Goal: Task Accomplishment & Management: Manage account settings

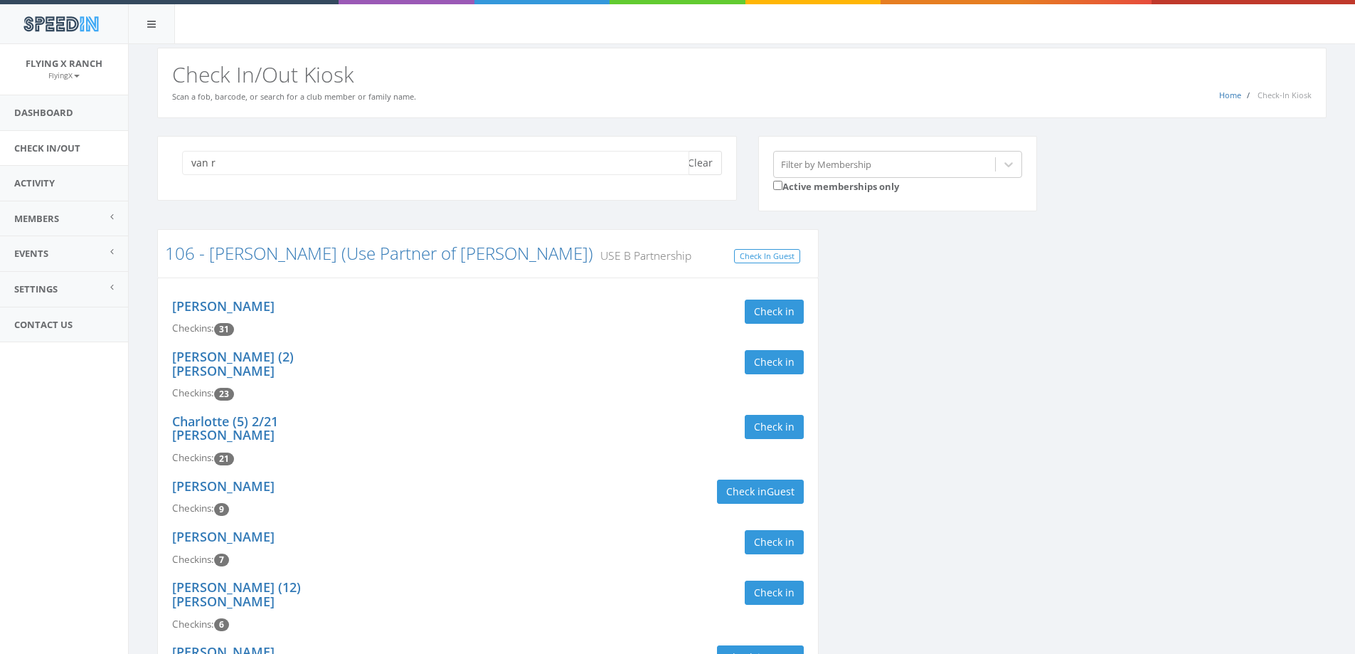
type input "van r"
click at [709, 162] on button "Clear" at bounding box center [700, 163] width 43 height 24
type input "van"
click at [704, 164] on button "Clear" at bounding box center [700, 163] width 43 height 24
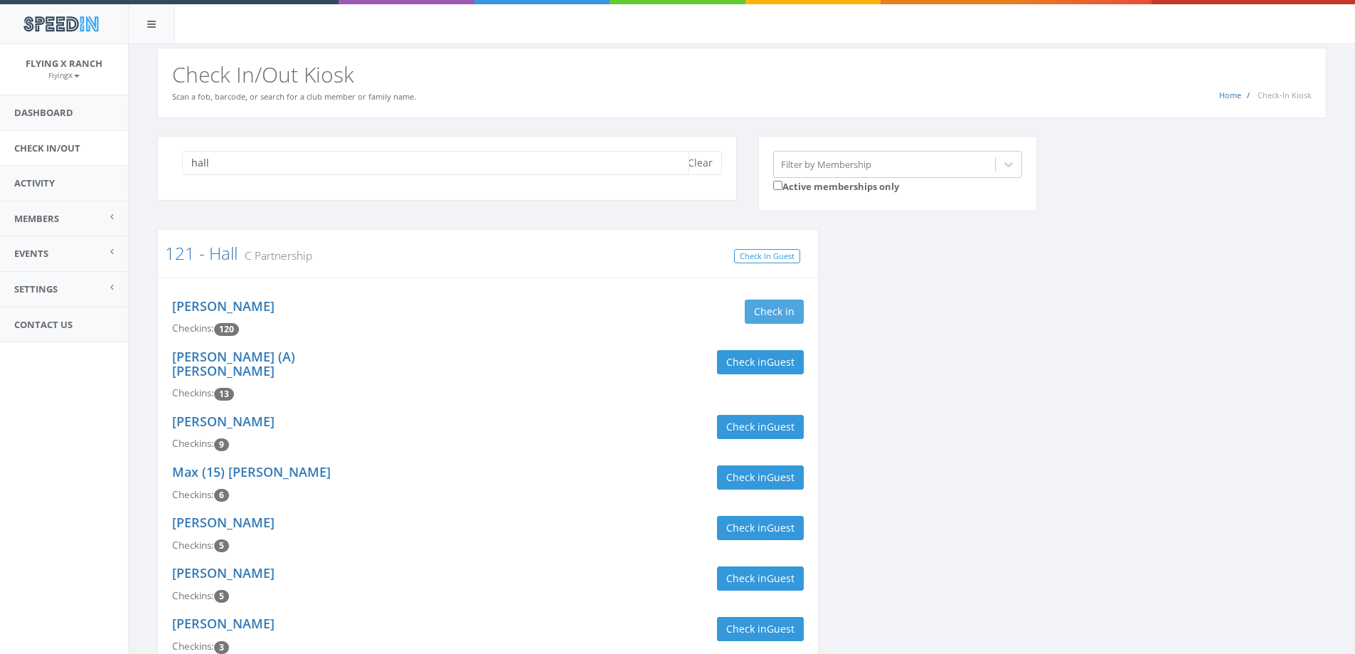
type input "hall"
click at [793, 314] on button "Check in" at bounding box center [774, 312] width 59 height 24
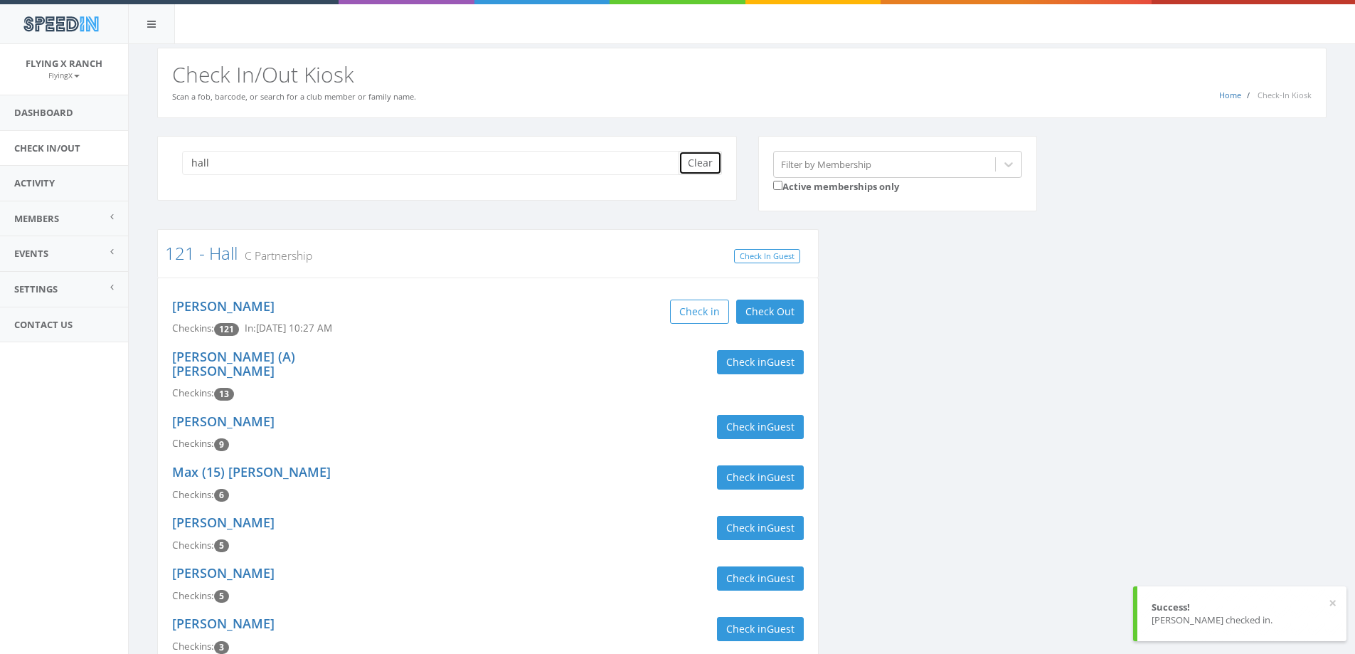
click at [699, 156] on button "Clear" at bounding box center [700, 163] width 43 height 24
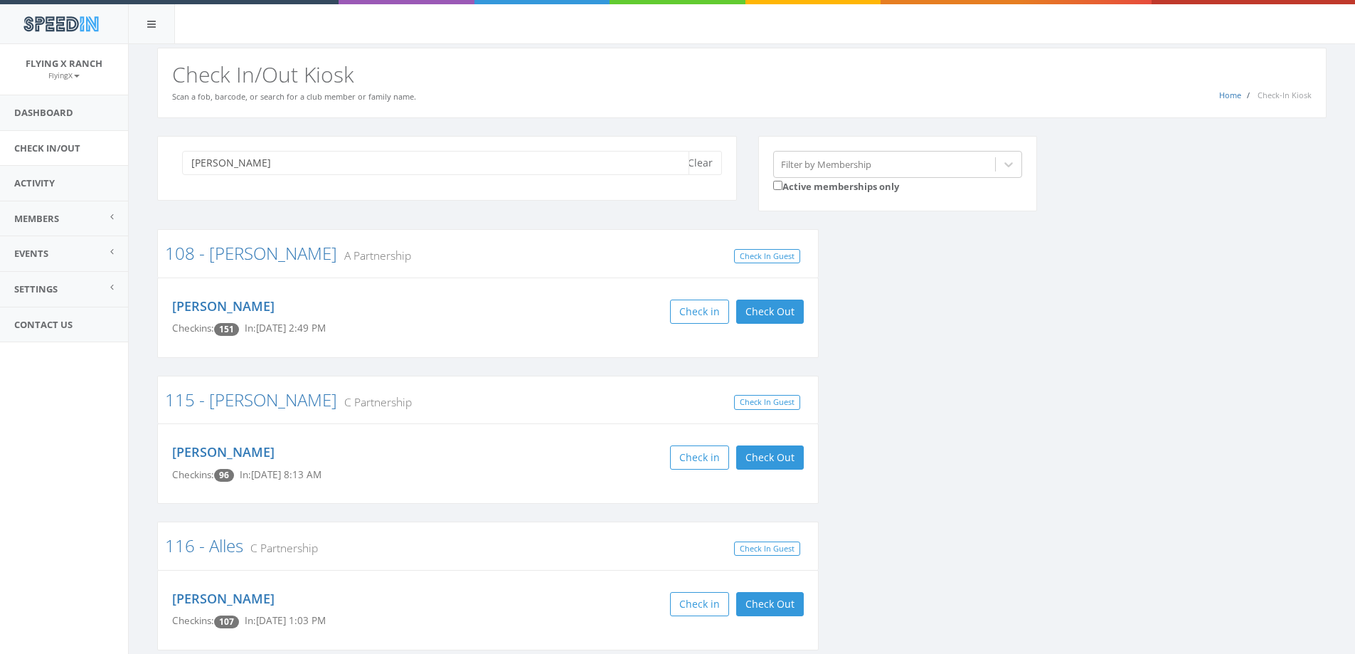
click at [208, 161] on input "van roy" at bounding box center [435, 163] width 507 height 24
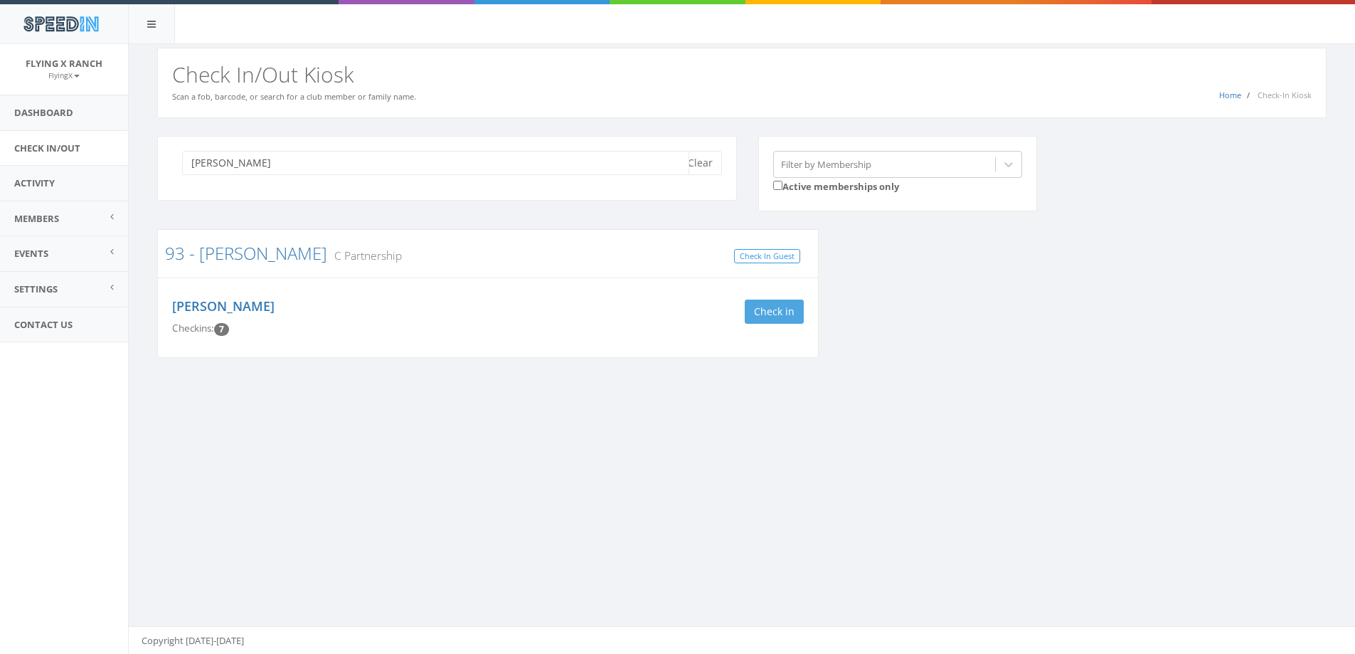
type input "vanroy"
click at [765, 312] on button "Check in" at bounding box center [774, 312] width 59 height 24
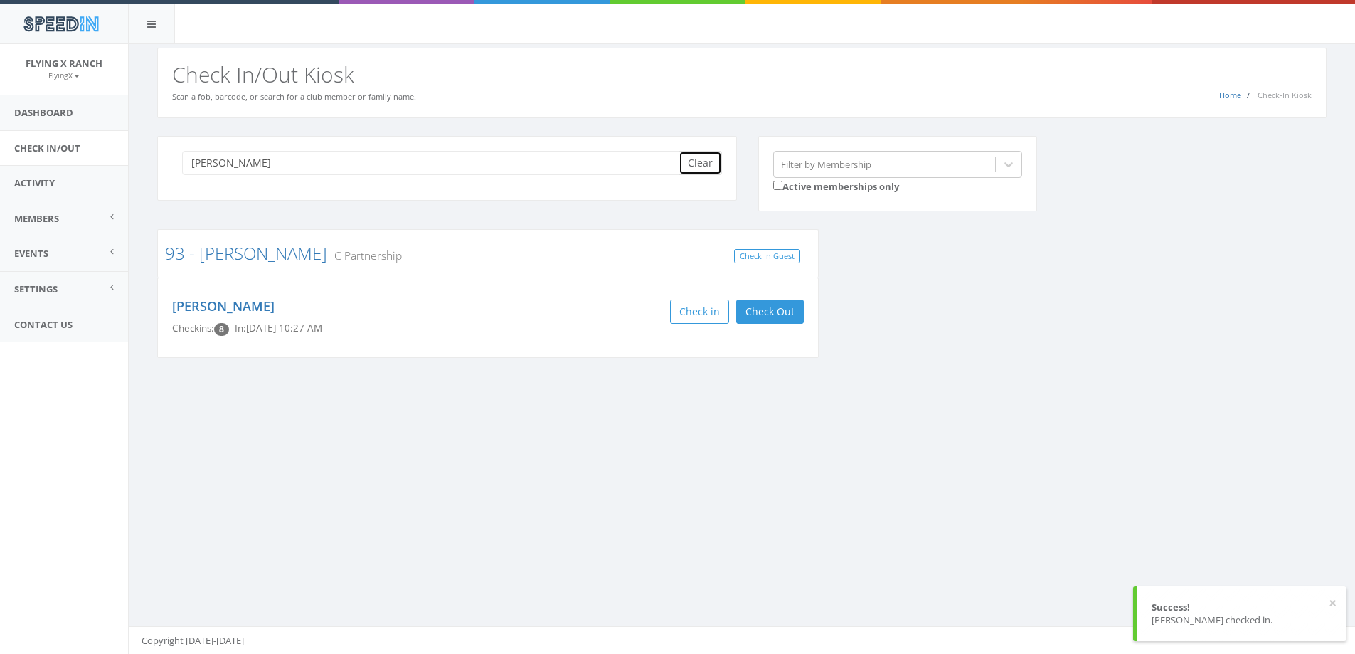
click at [700, 167] on button "Clear" at bounding box center [700, 163] width 43 height 24
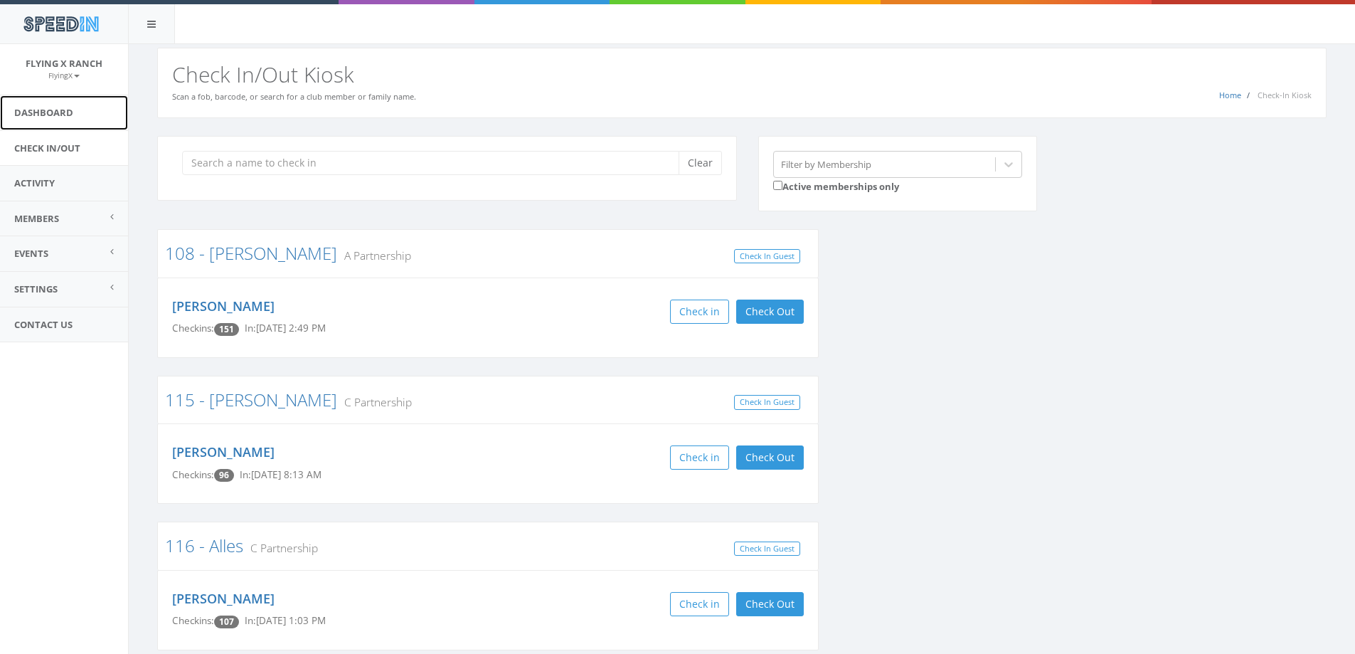
click at [70, 112] on link "Dashboard" at bounding box center [64, 112] width 128 height 35
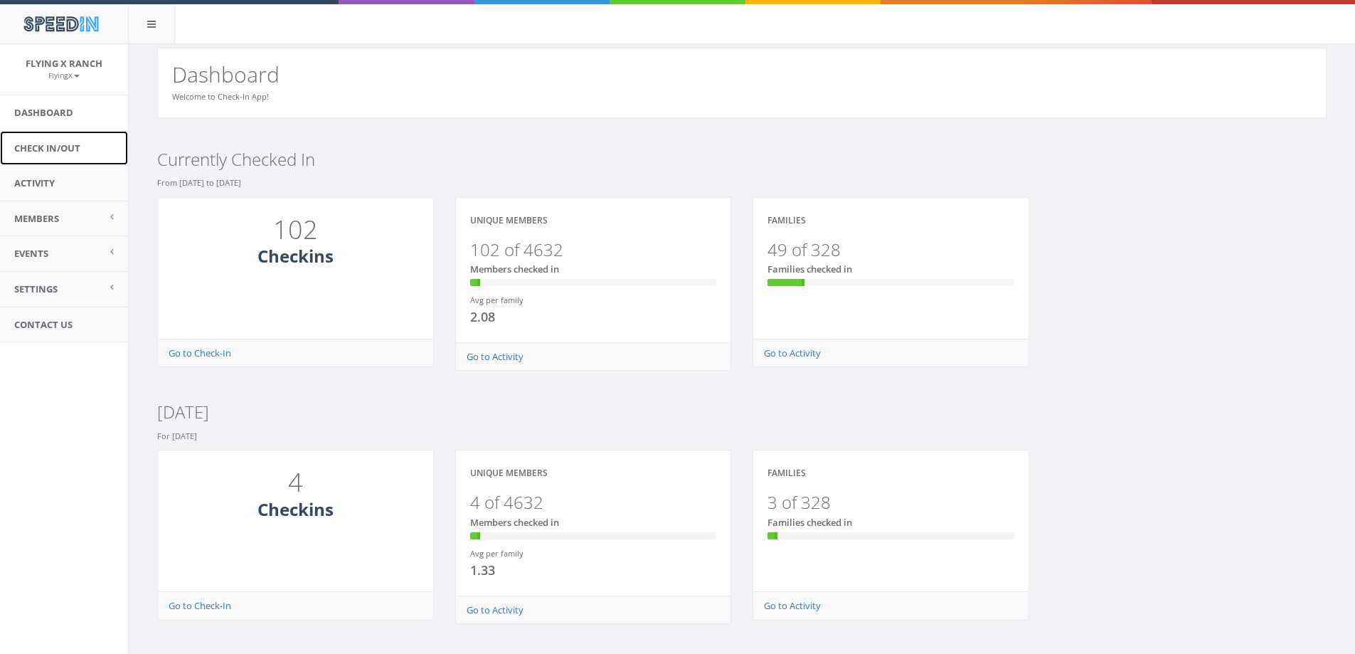
click at [71, 144] on link "Check In/Out" at bounding box center [64, 148] width 128 height 35
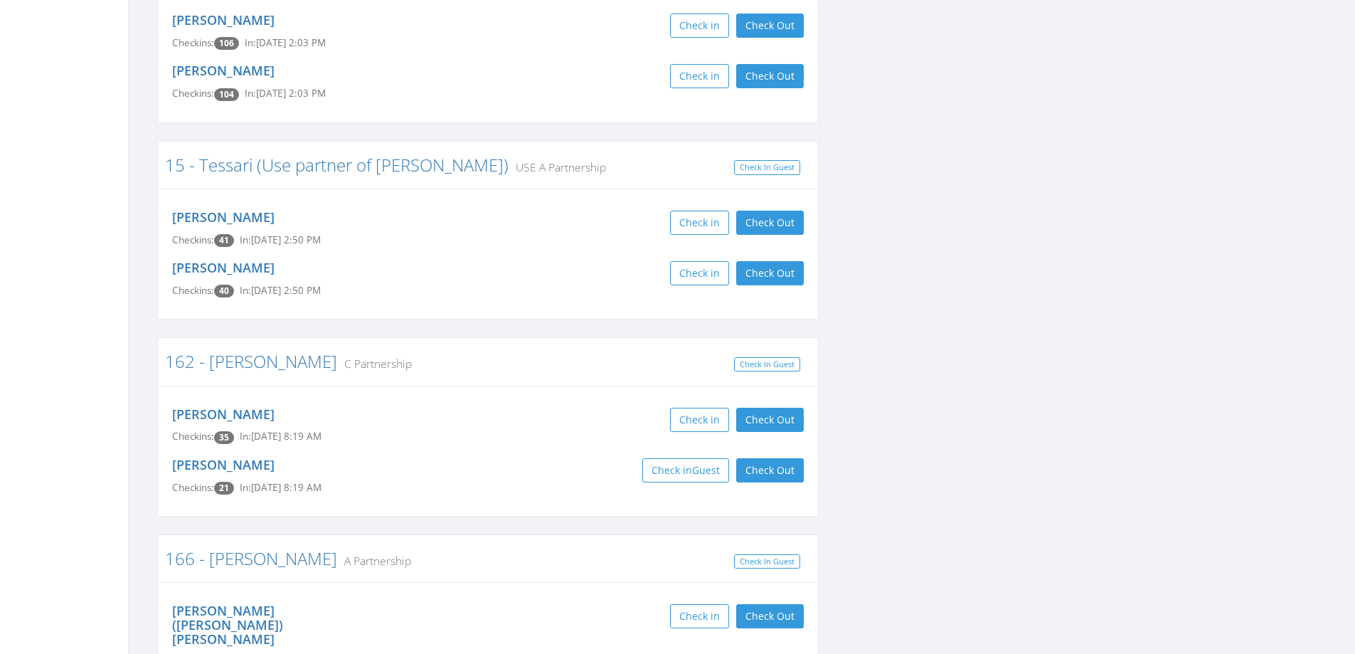
scroll to position [2277, 0]
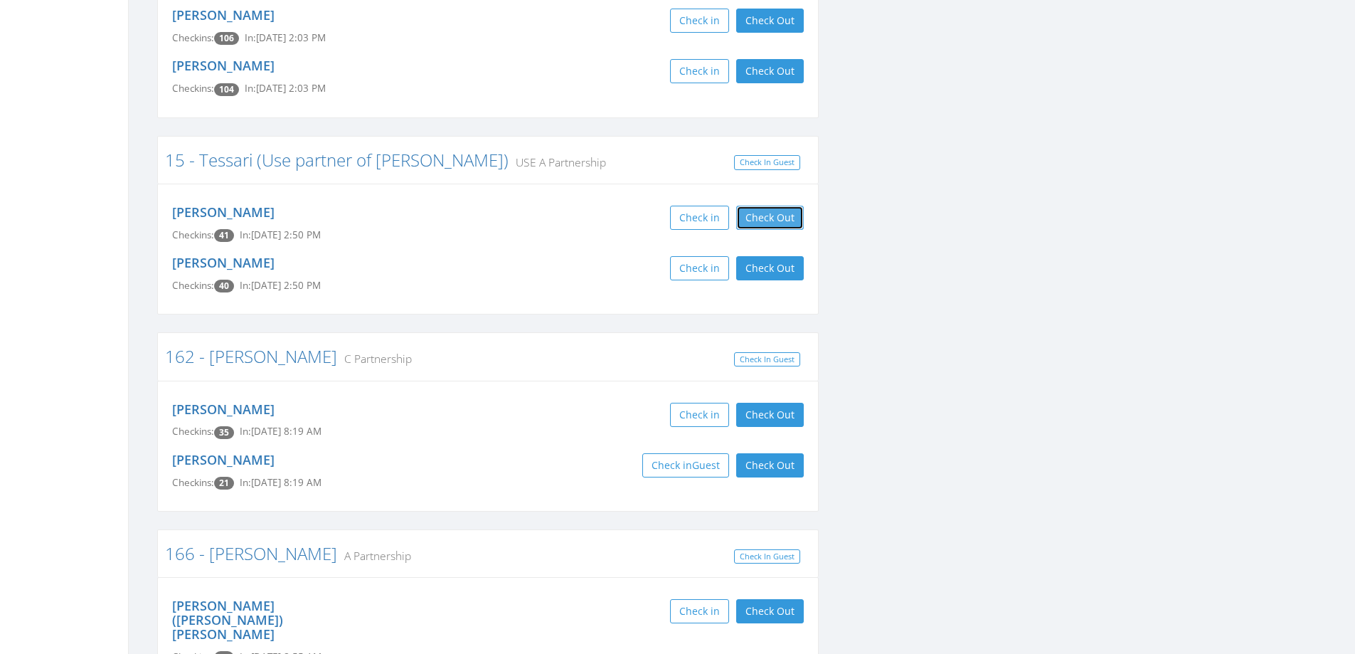
click at [754, 206] on button "Check Out" at bounding box center [770, 218] width 68 height 24
click at [773, 256] on button "Check Out" at bounding box center [770, 268] width 68 height 24
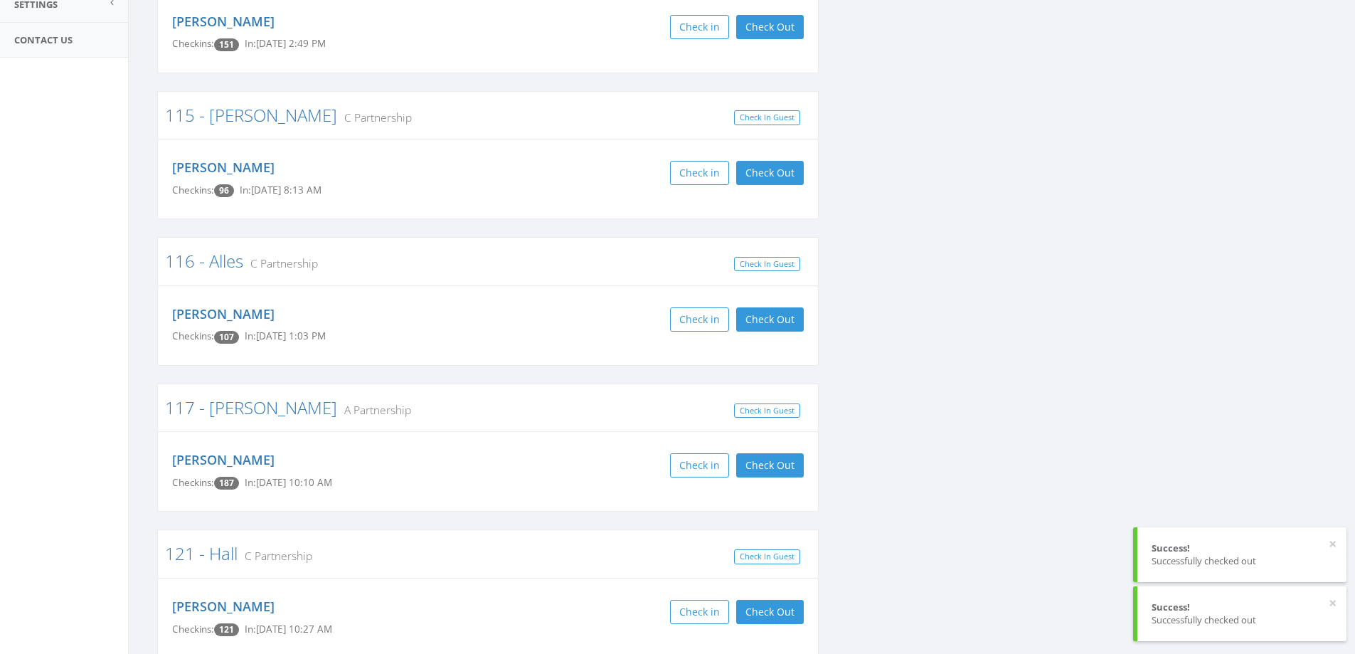
scroll to position [0, 0]
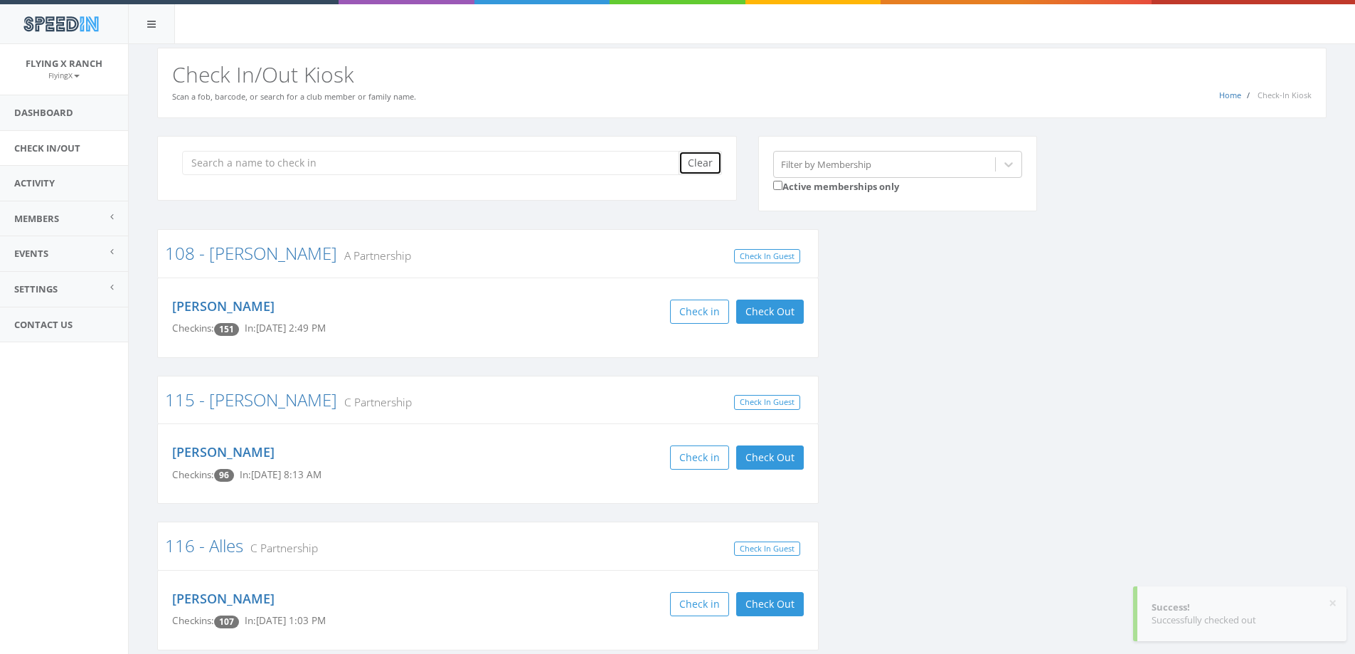
click at [706, 167] on button "Clear" at bounding box center [700, 163] width 43 height 24
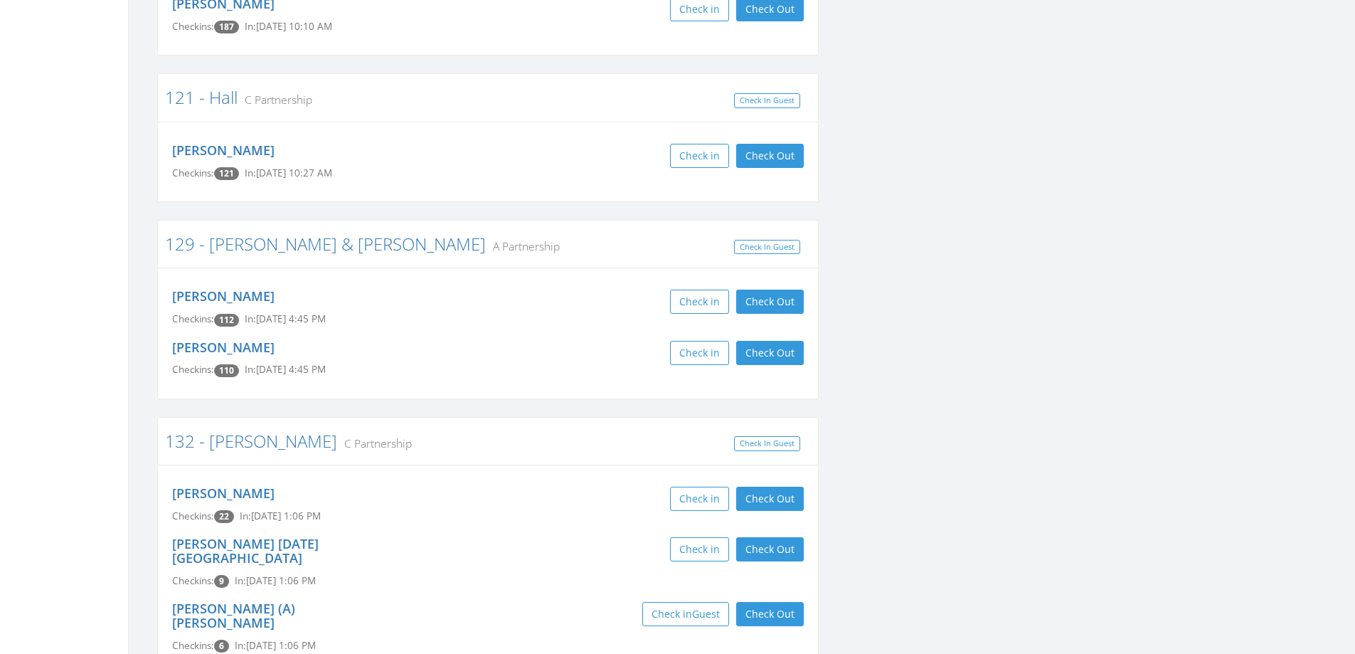
scroll to position [783, 0]
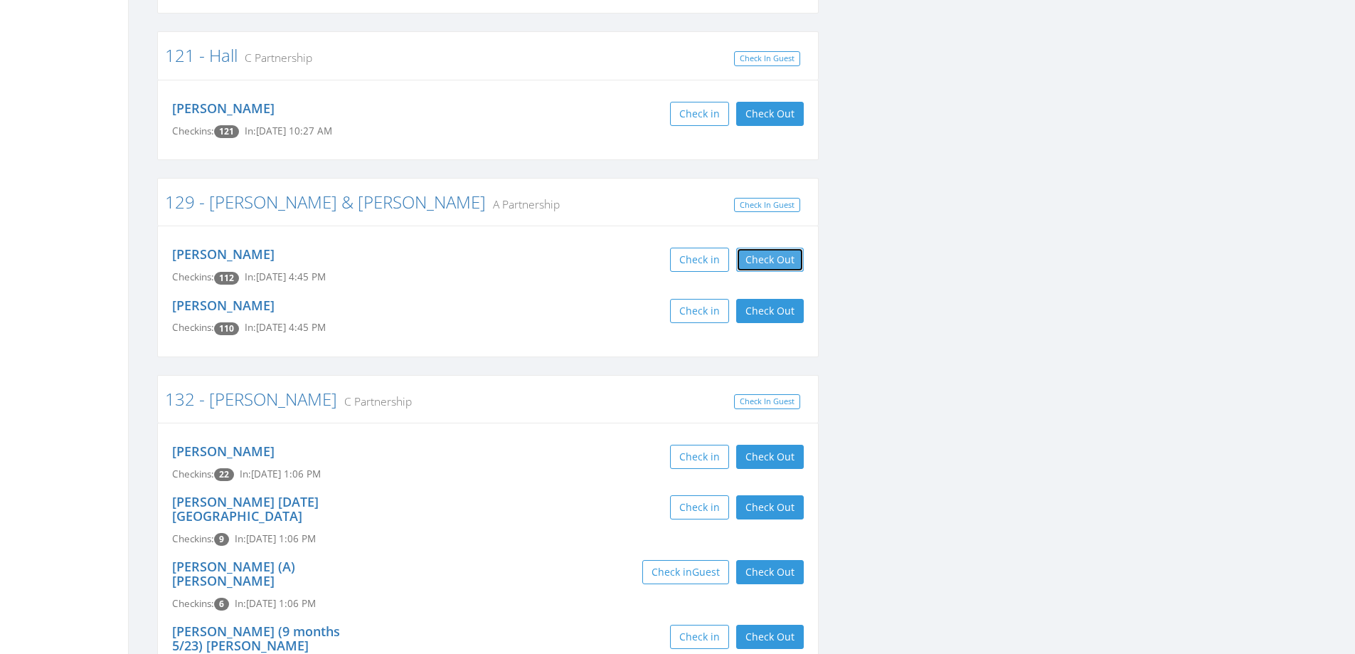
click at [763, 256] on button "Check Out" at bounding box center [770, 260] width 68 height 24
click at [766, 315] on button "Check Out" at bounding box center [770, 311] width 68 height 24
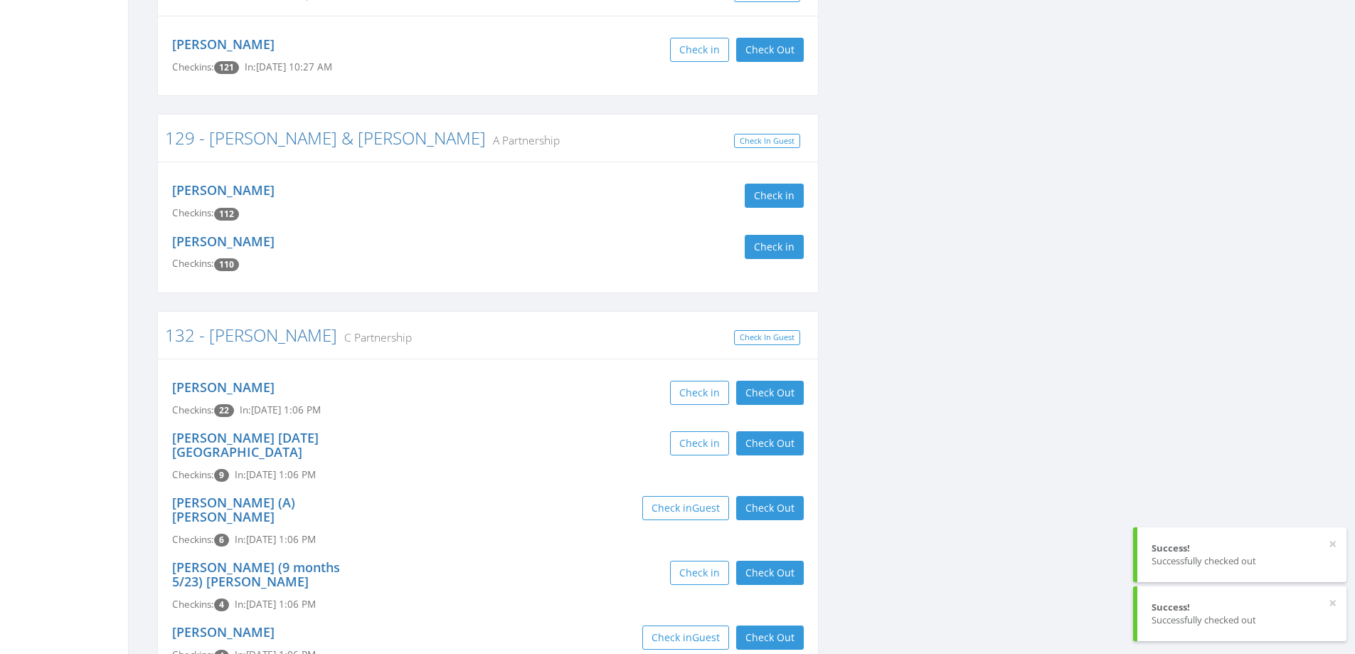
scroll to position [925, 0]
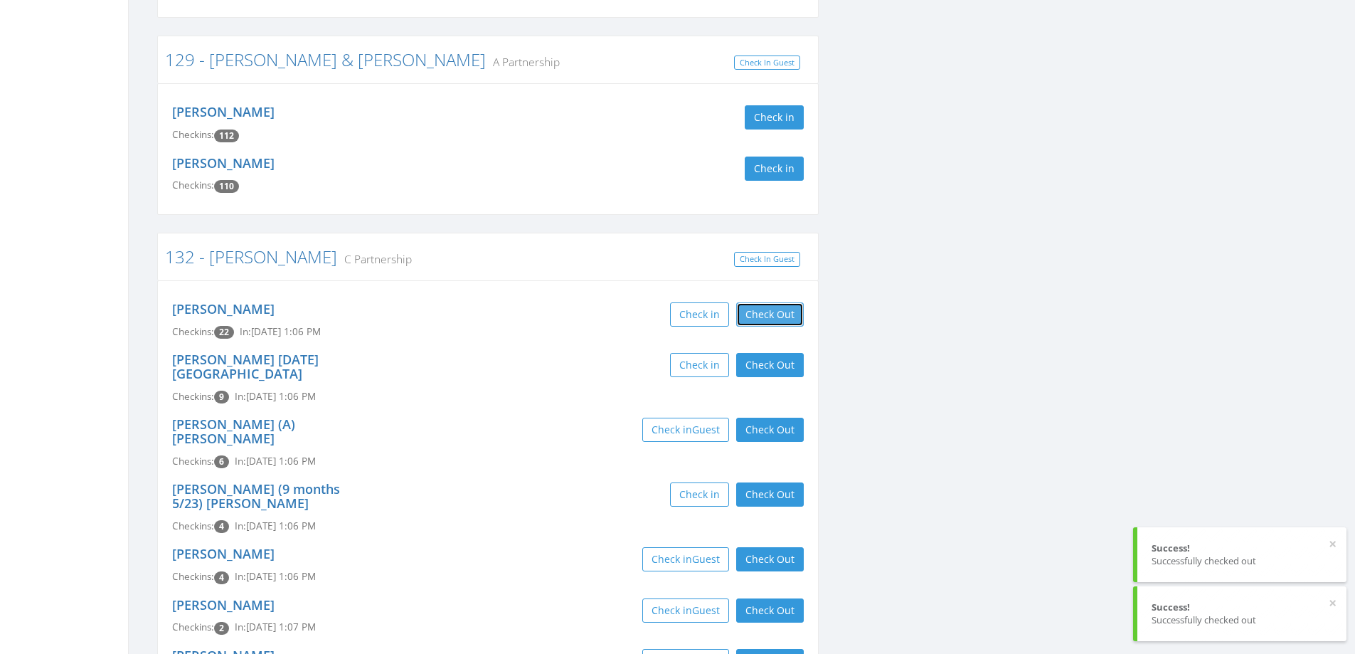
click at [769, 314] on button "Check Out" at bounding box center [770, 314] width 68 height 24
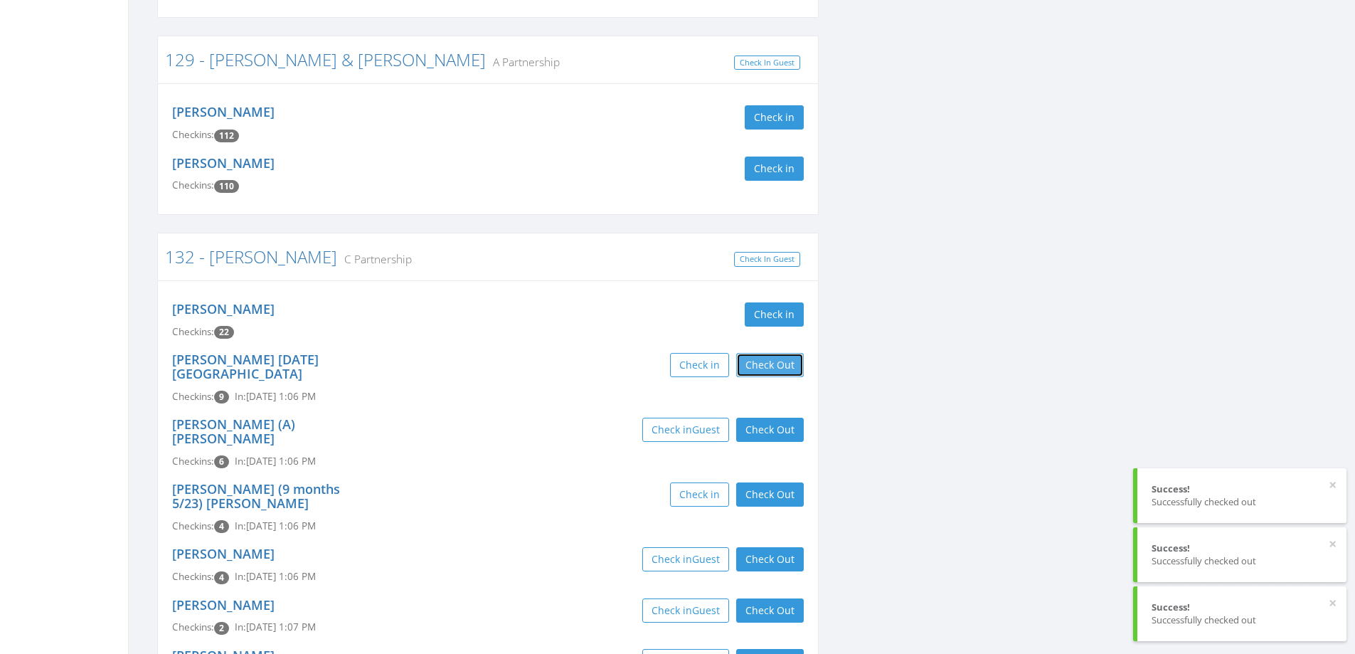
click at [763, 370] on button "Check Out" at bounding box center [770, 365] width 68 height 24
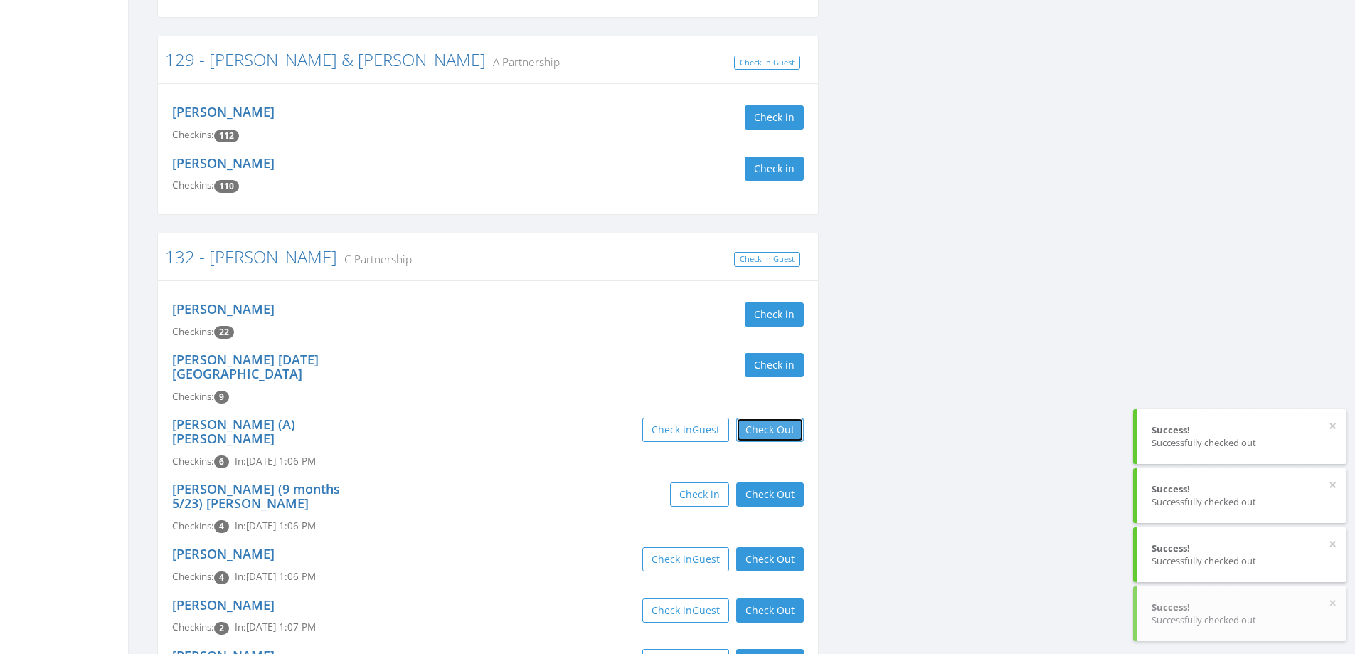
click at [761, 418] on button "Check Out" at bounding box center [770, 430] width 68 height 24
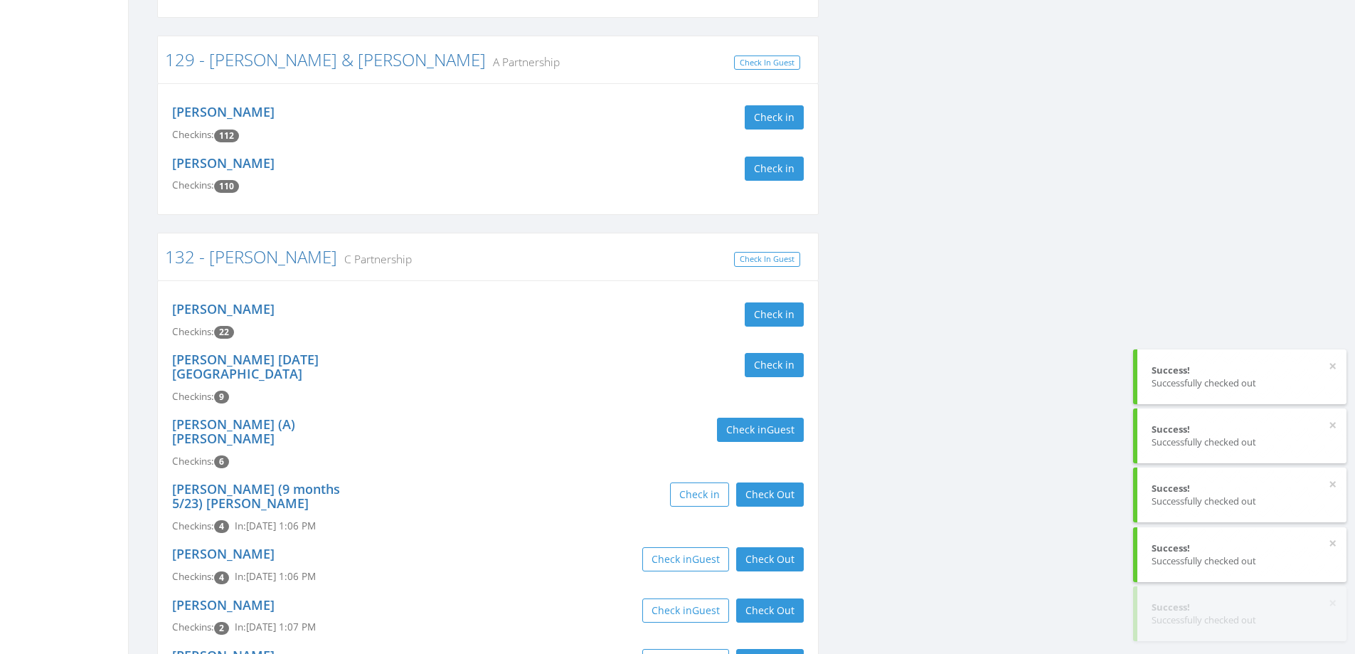
click at [767, 475] on div "Sophie (9 months 5/23) DeVito Checkins: 4 In: Aug 15, 1:06 PM Check in Check Ou…" at bounding box center [487, 507] width 653 height 65
click at [767, 482] on button "Check Out" at bounding box center [770, 494] width 68 height 24
click at [780, 547] on button "Check Out" at bounding box center [770, 559] width 68 height 24
click at [768, 598] on button "Check Out" at bounding box center [770, 610] width 68 height 24
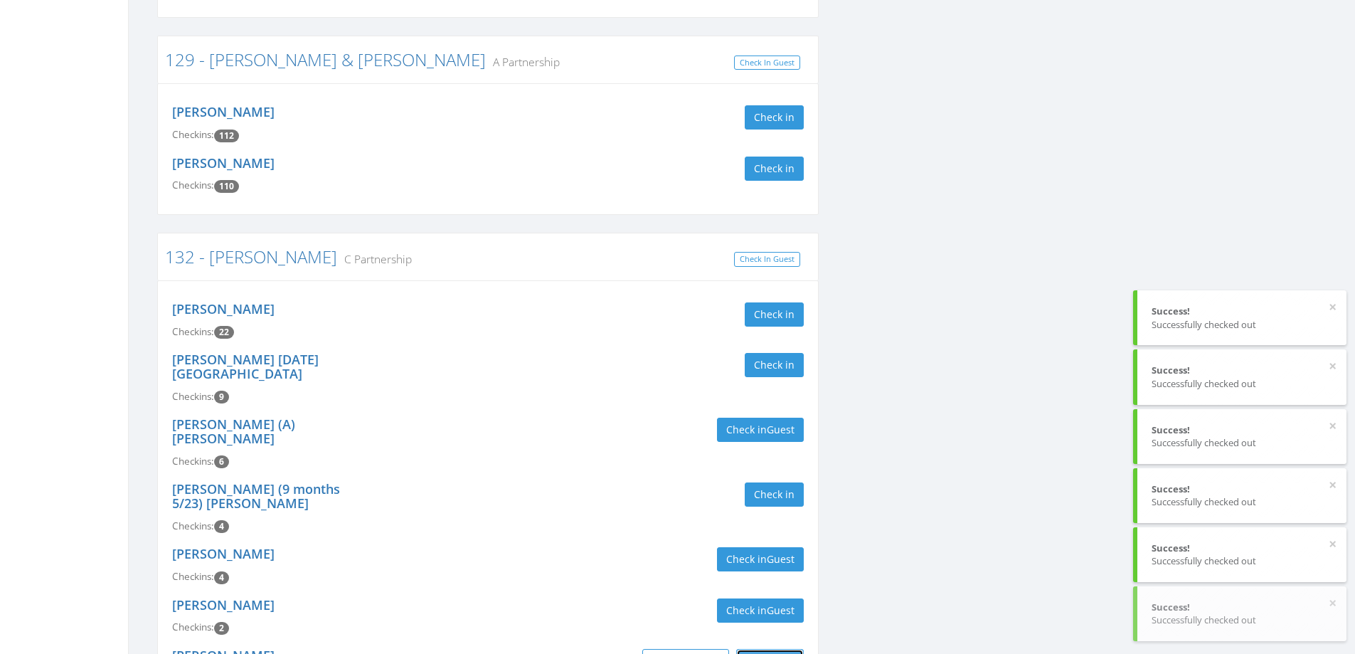
click at [760, 649] on button "Check Out" at bounding box center [770, 661] width 68 height 24
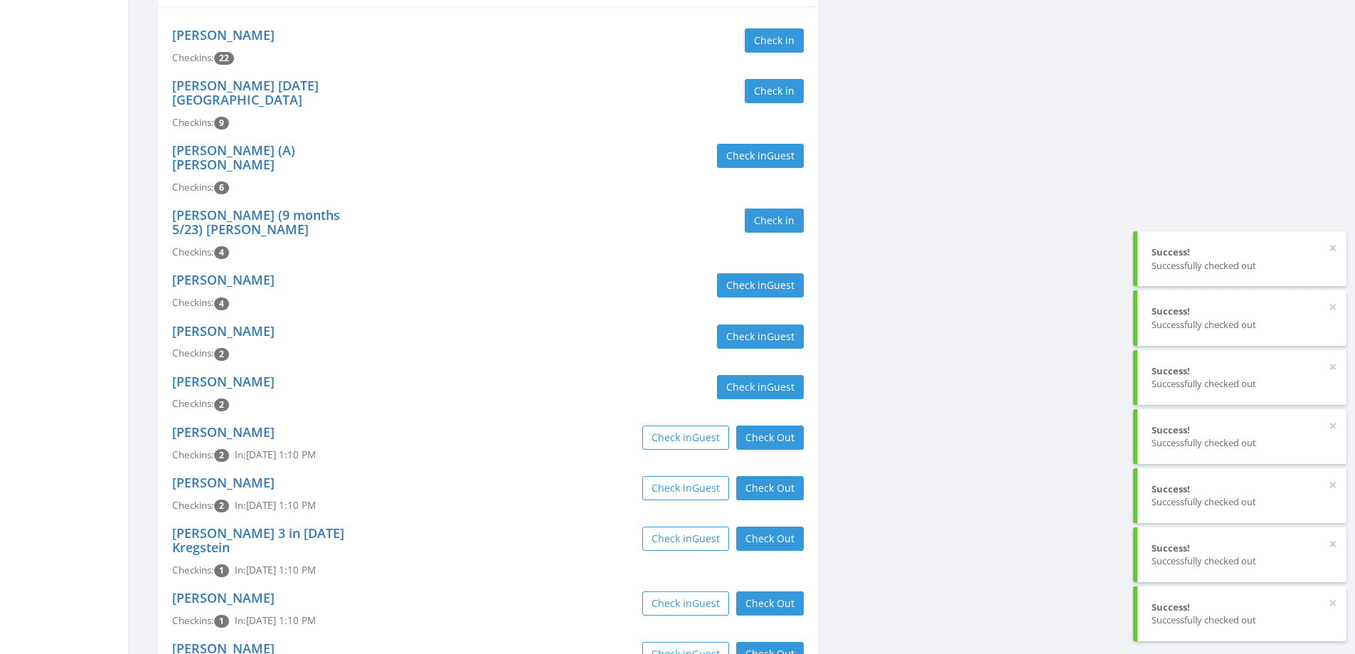
scroll to position [1281, 0]
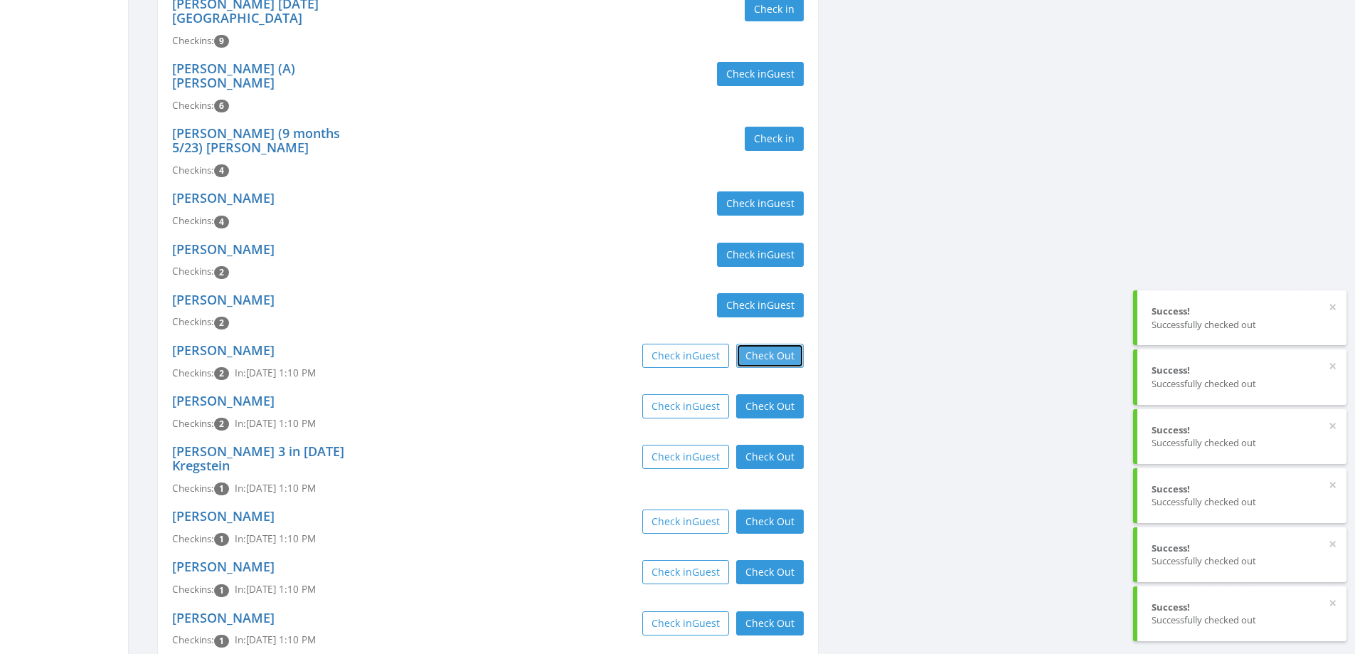
click at [793, 344] on button "Check Out" at bounding box center [770, 356] width 68 height 24
click at [771, 394] on button "Check Out" at bounding box center [770, 406] width 68 height 24
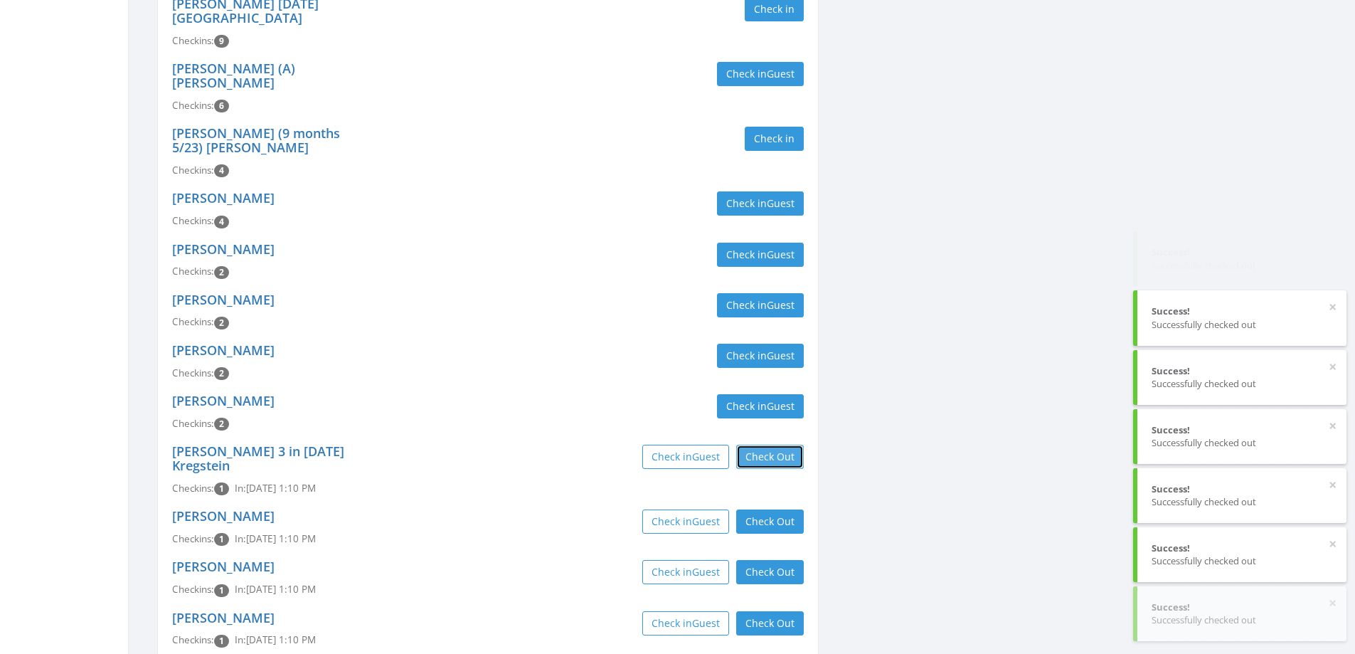
click at [769, 445] on button "Check Out" at bounding box center [770, 457] width 68 height 24
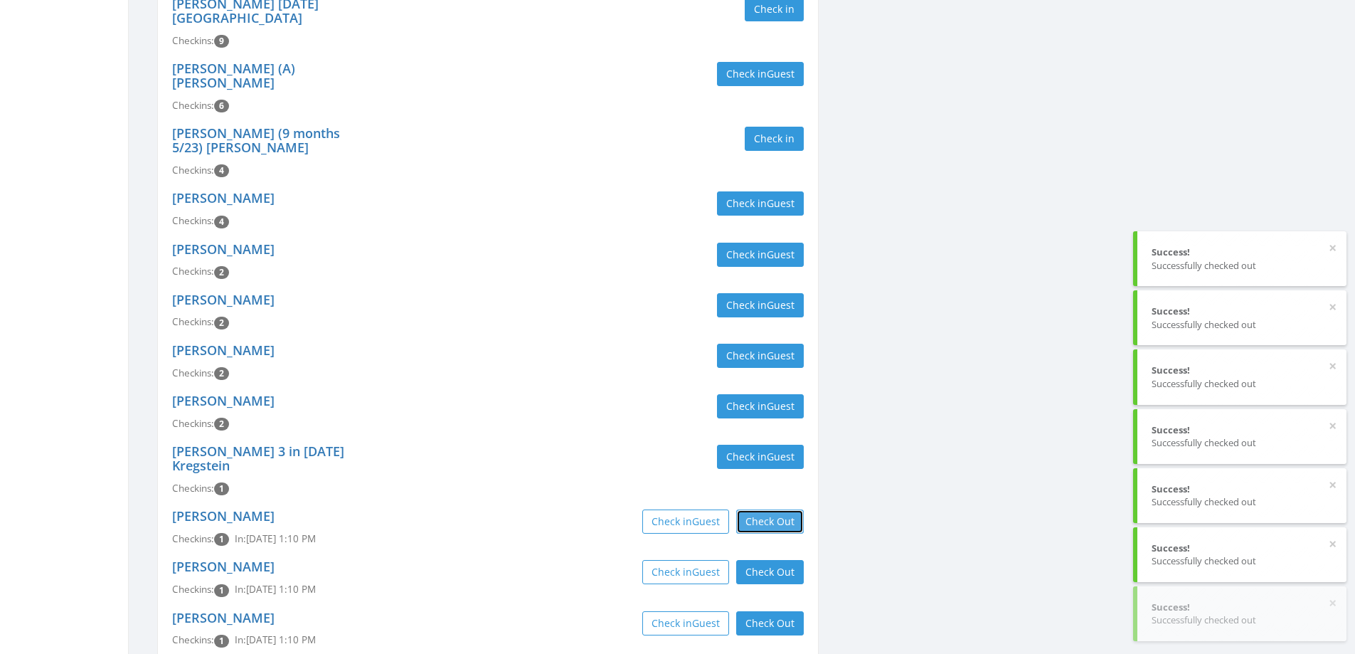
click at [768, 509] on button "Check Out" at bounding box center [770, 521] width 68 height 24
click at [766, 560] on button "Check Out" at bounding box center [770, 572] width 68 height 24
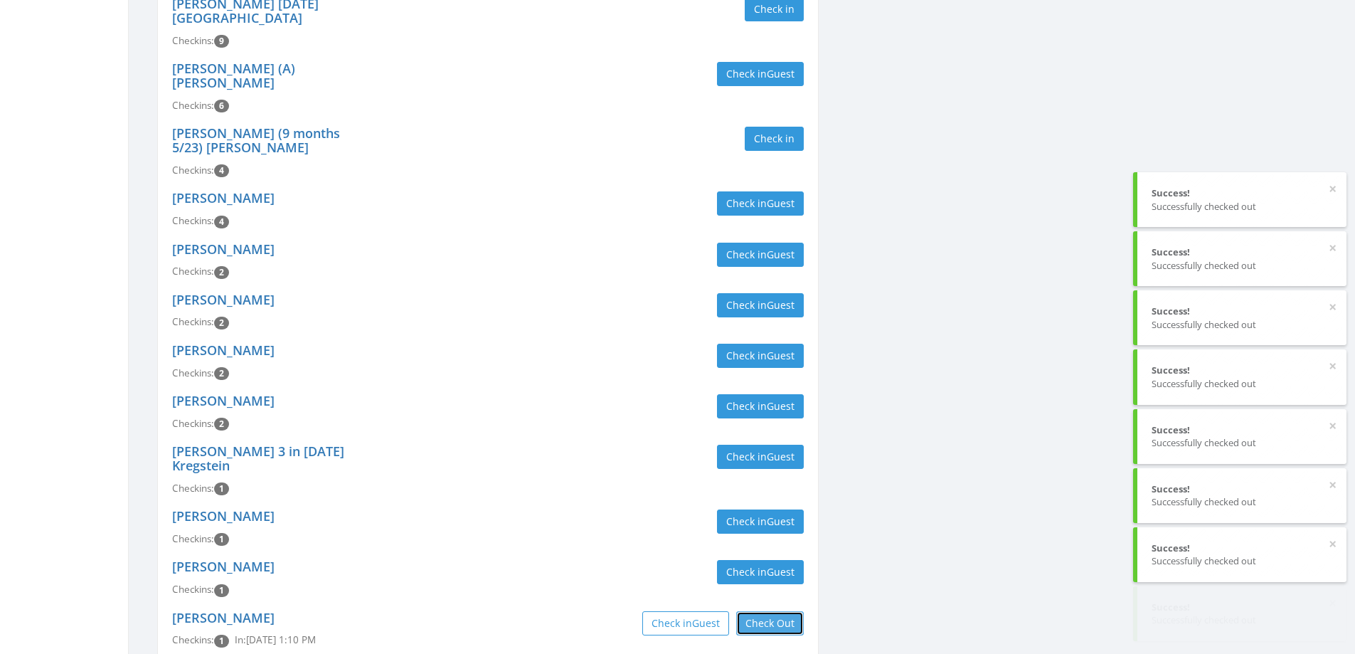
click at [761, 611] on button "Check Out" at bounding box center [770, 623] width 68 height 24
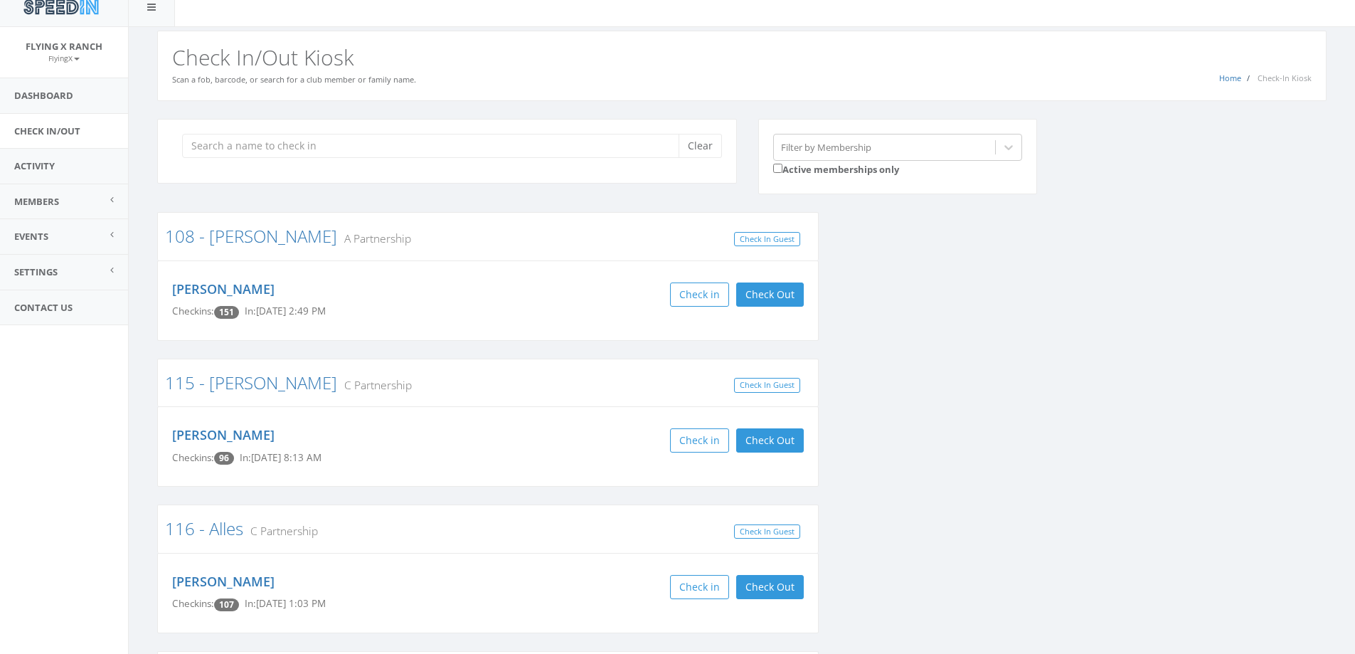
scroll to position [0, 0]
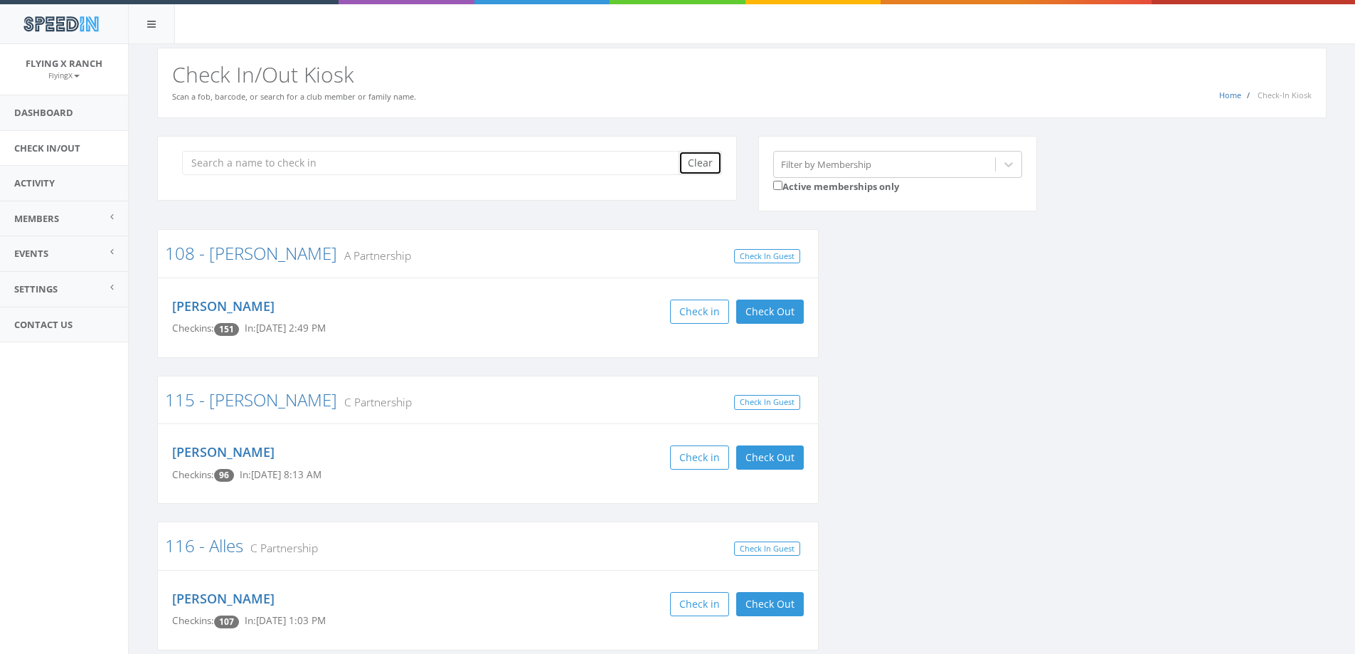
click at [695, 160] on button "Clear" at bounding box center [700, 163] width 43 height 24
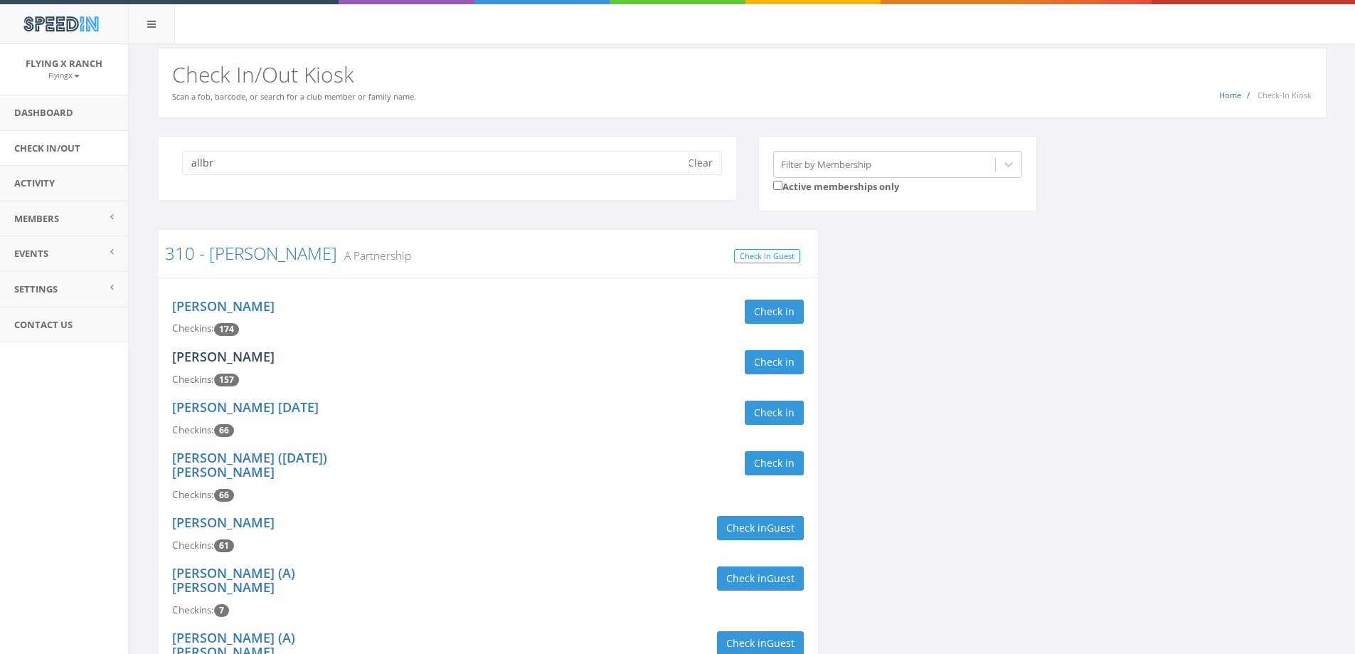
type input "allbr"
click at [245, 360] on link "Harold Allbright" at bounding box center [223, 356] width 102 height 17
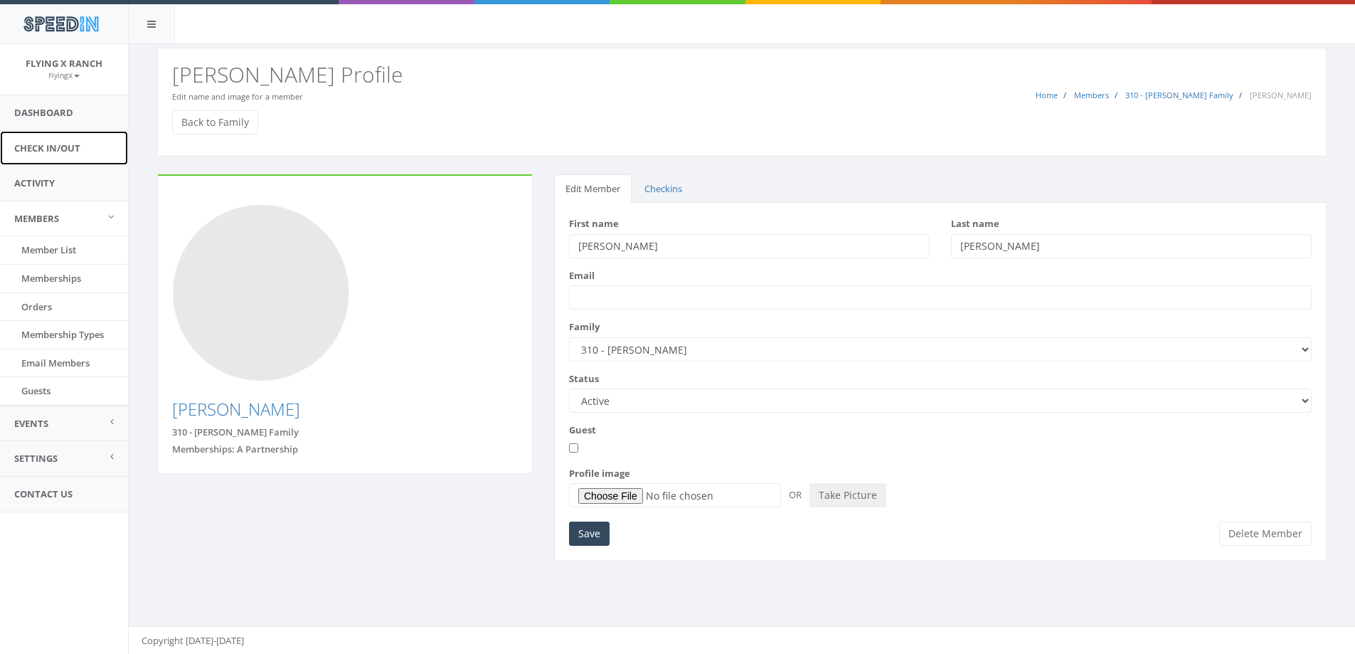
click at [83, 146] on link "Check In/Out" at bounding box center [64, 148] width 128 height 35
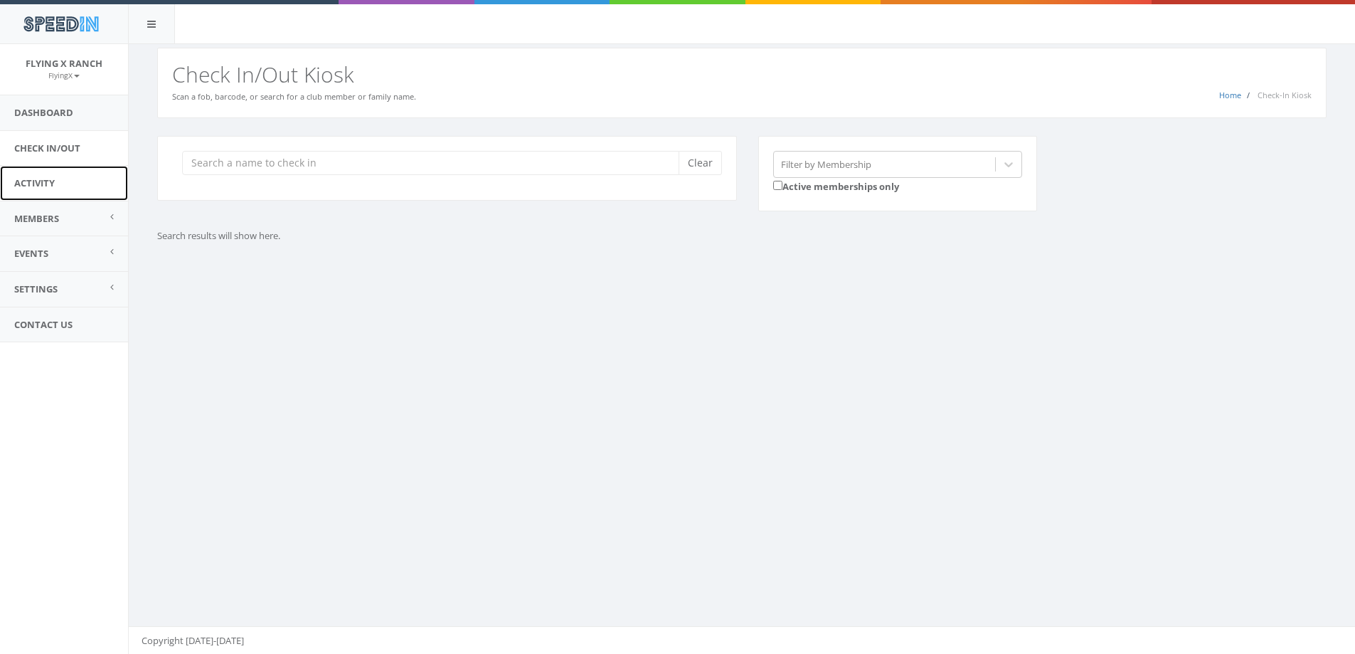
click at [54, 176] on link "Activity" at bounding box center [64, 183] width 128 height 35
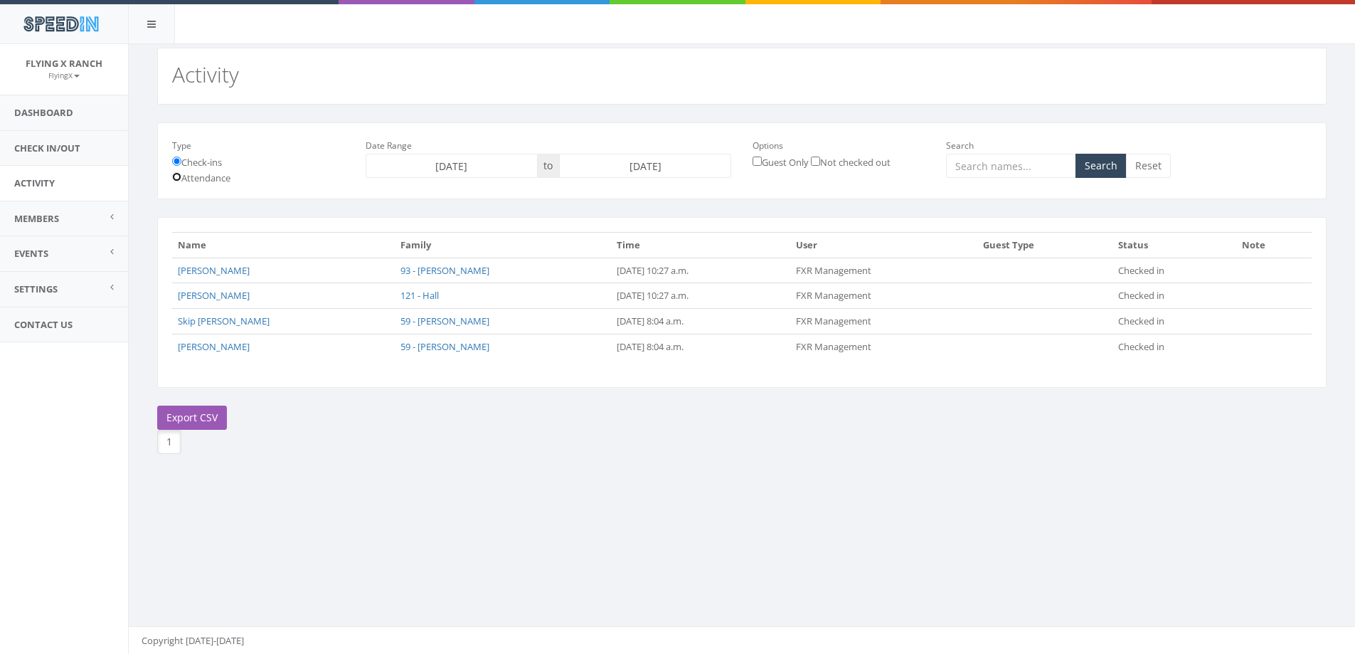
click at [177, 174] on input "Attendance" at bounding box center [176, 176] width 9 height 9
radio input "true"
click at [1105, 170] on button "Search" at bounding box center [1101, 166] width 51 height 24
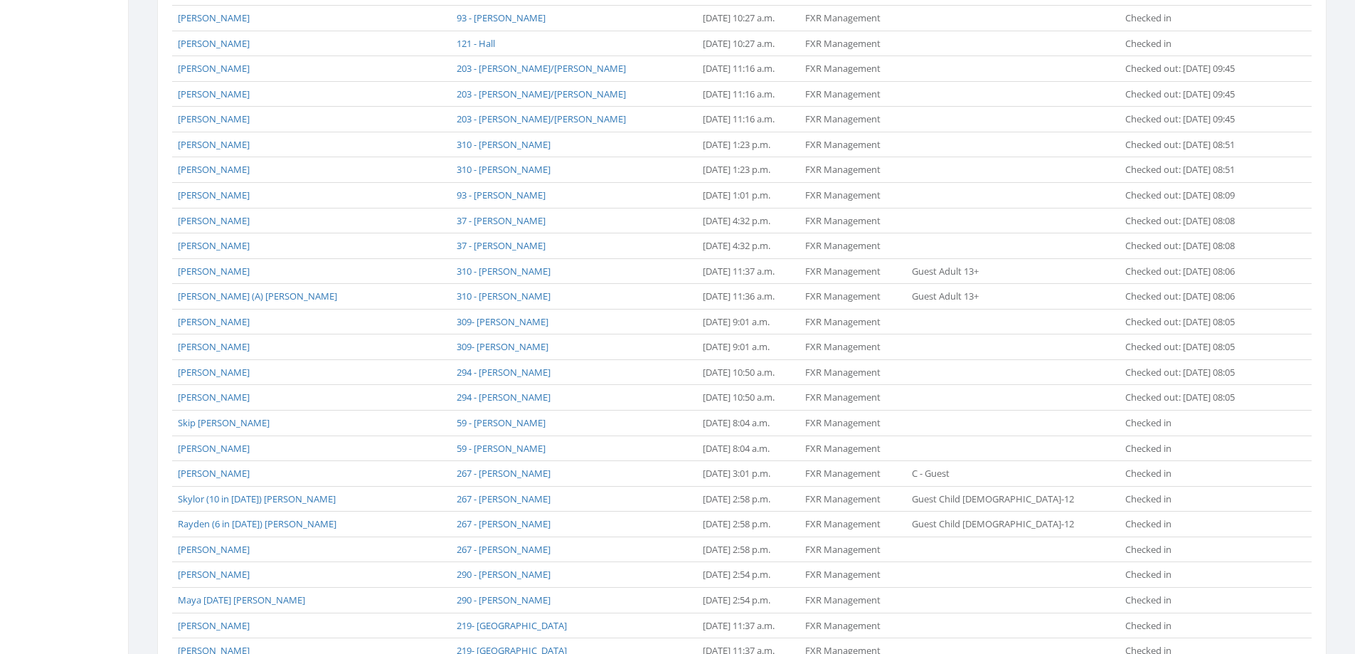
scroll to position [992, 0]
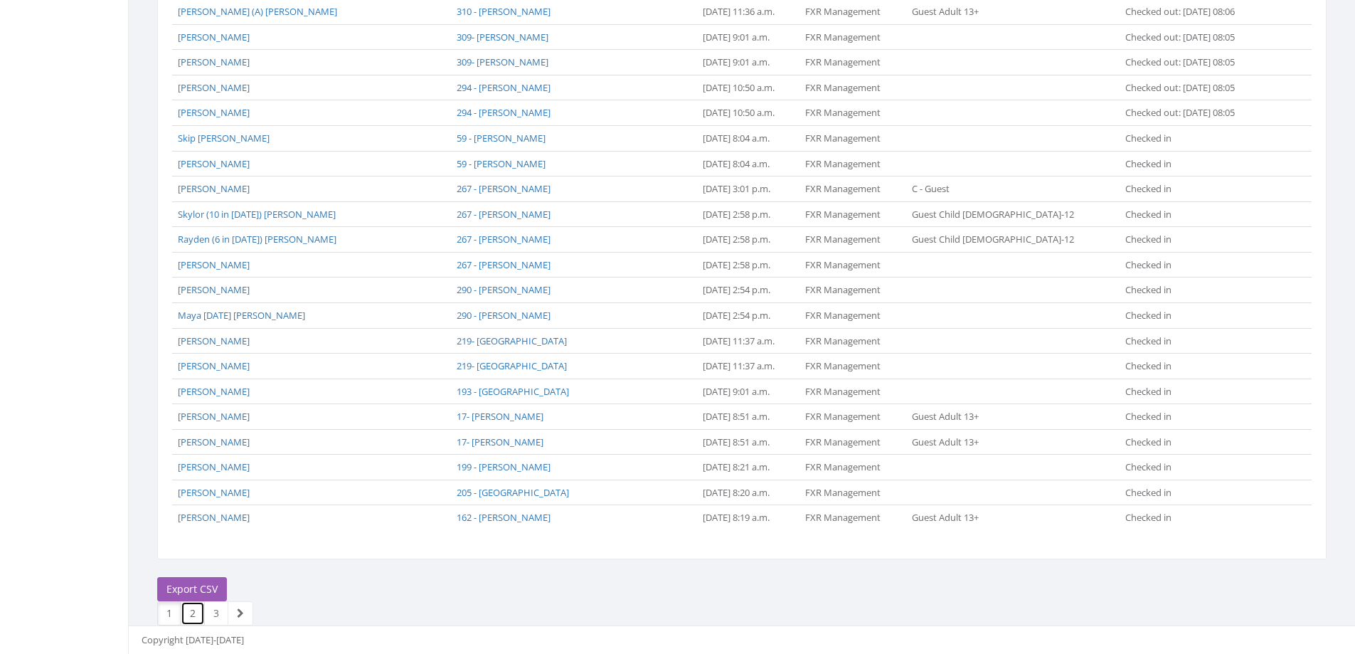
click at [202, 606] on link "2" at bounding box center [193, 613] width 24 height 24
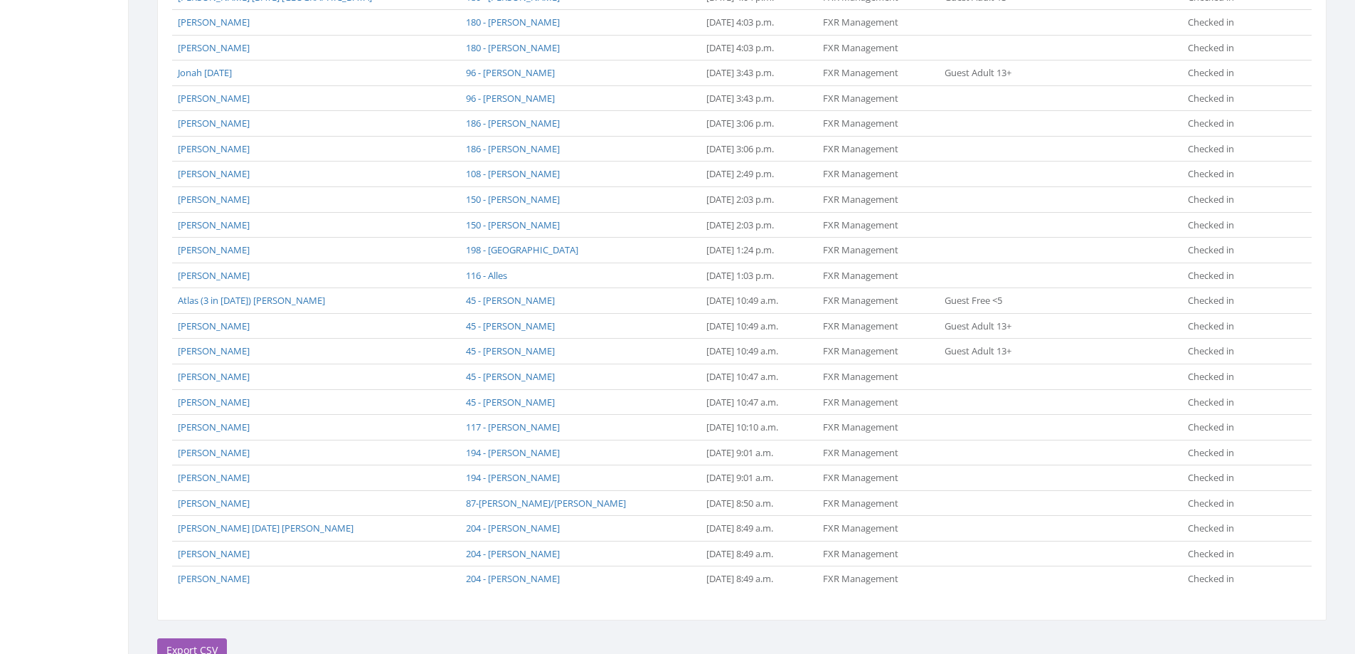
scroll to position [992, 0]
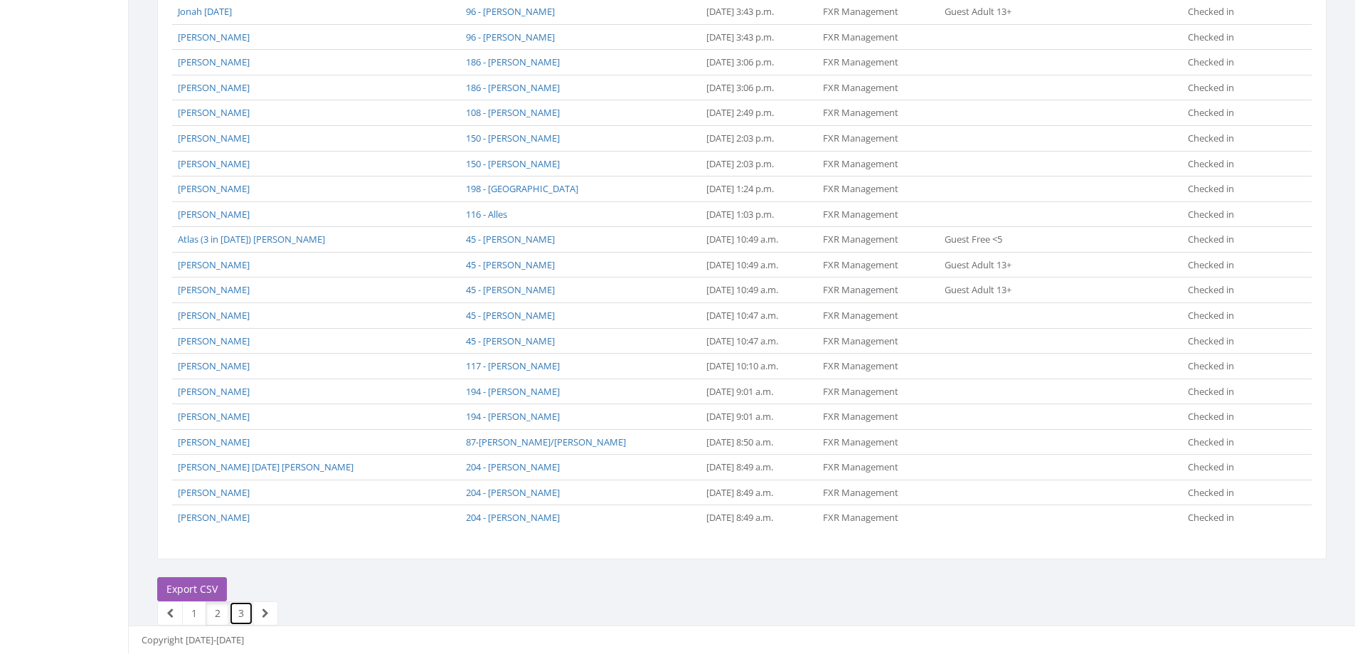
click at [240, 618] on link "3" at bounding box center [241, 613] width 24 height 24
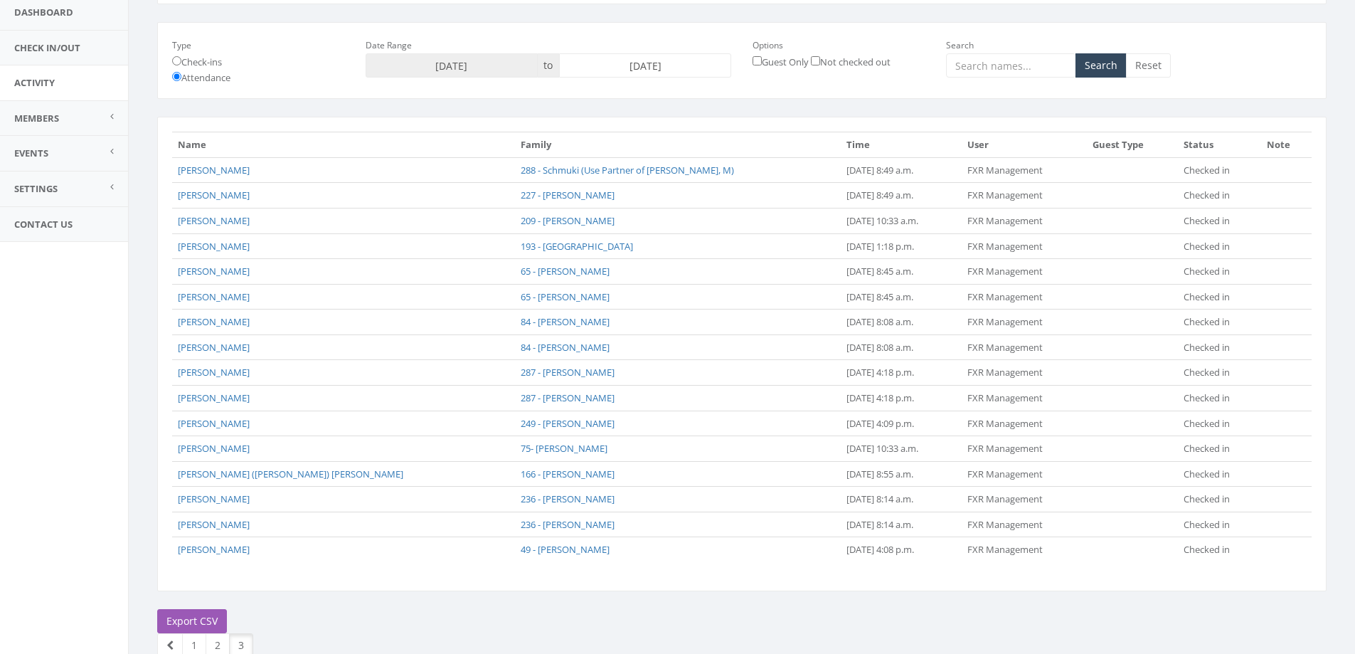
scroll to position [132, 0]
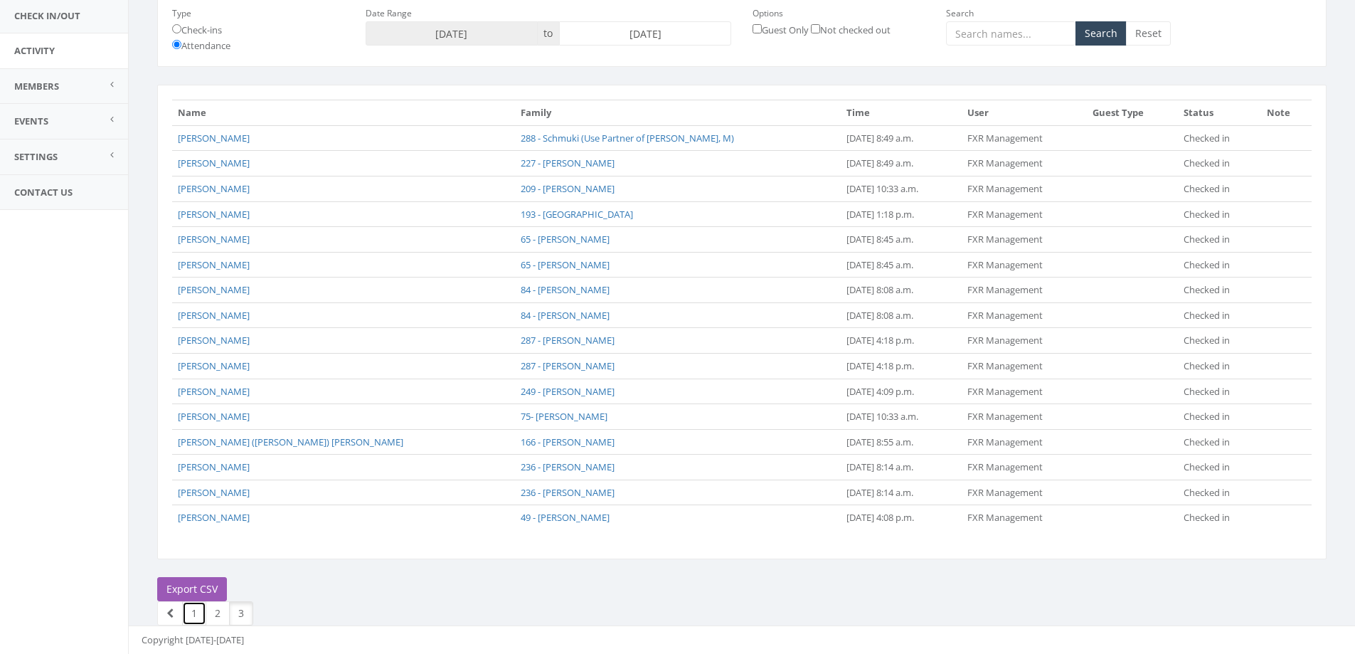
click at [194, 618] on link "1" at bounding box center [194, 613] width 24 height 24
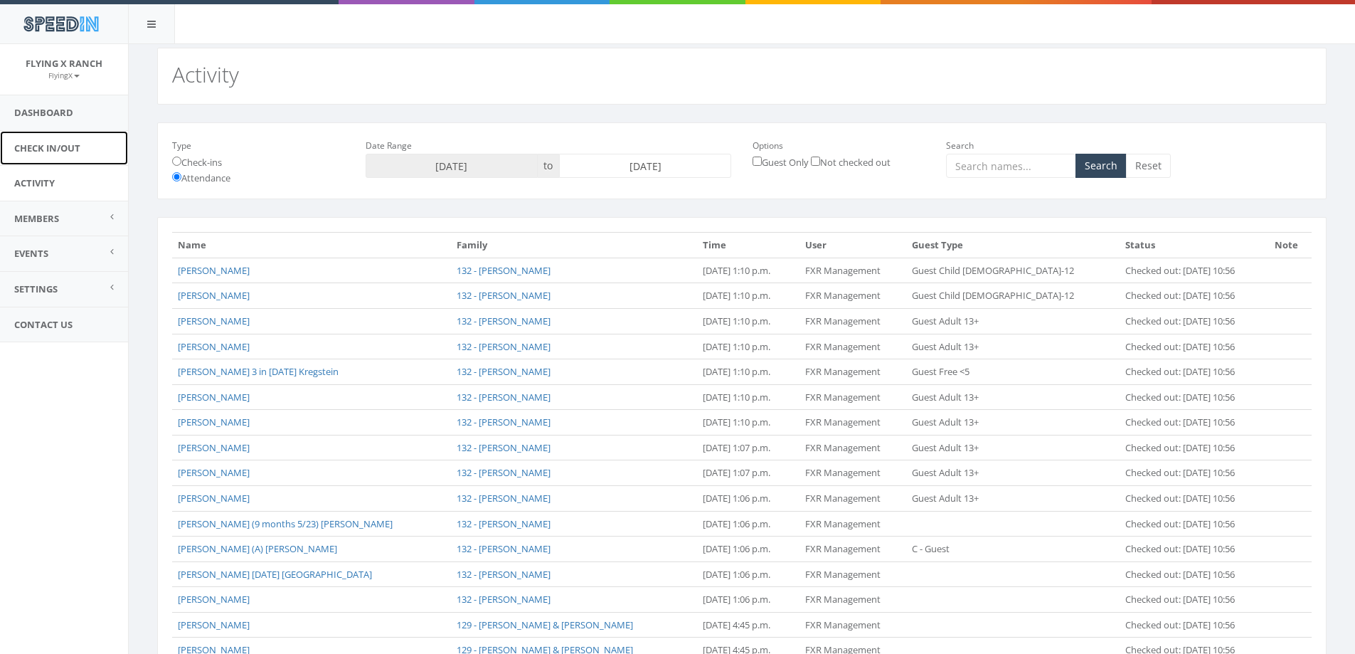
click at [68, 147] on link "Check In/Out" at bounding box center [64, 148] width 128 height 35
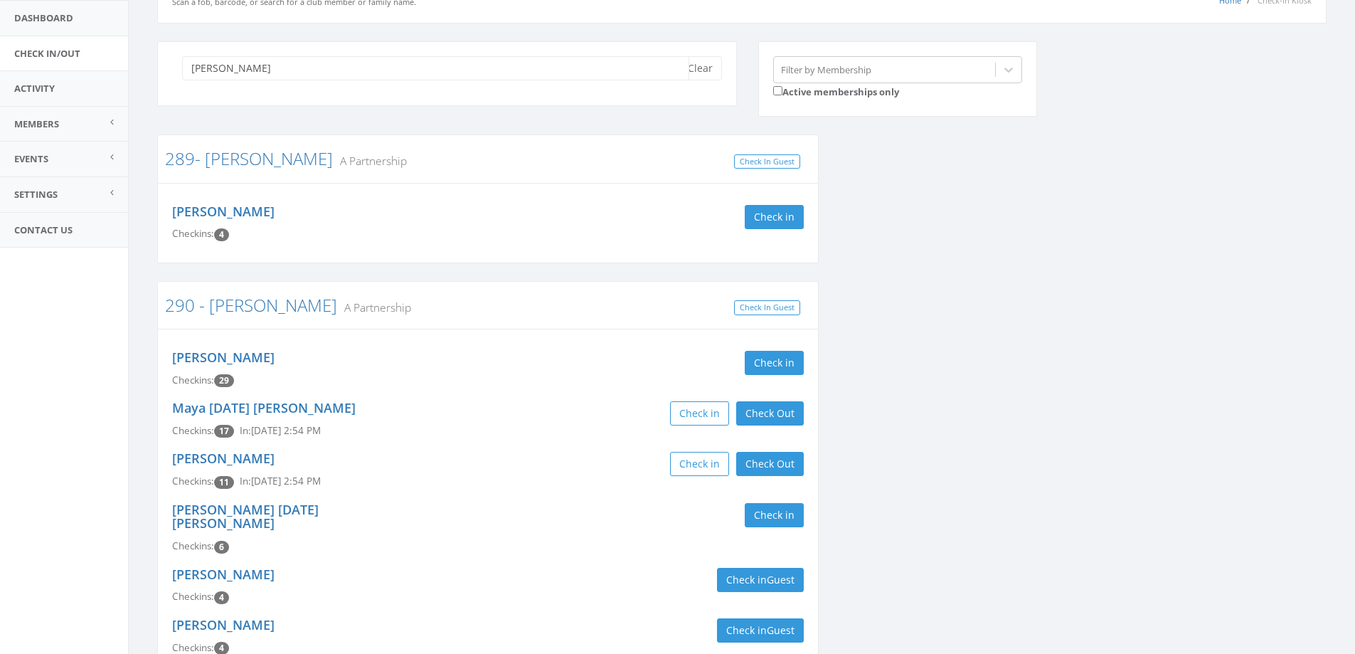
scroll to position [142, 0]
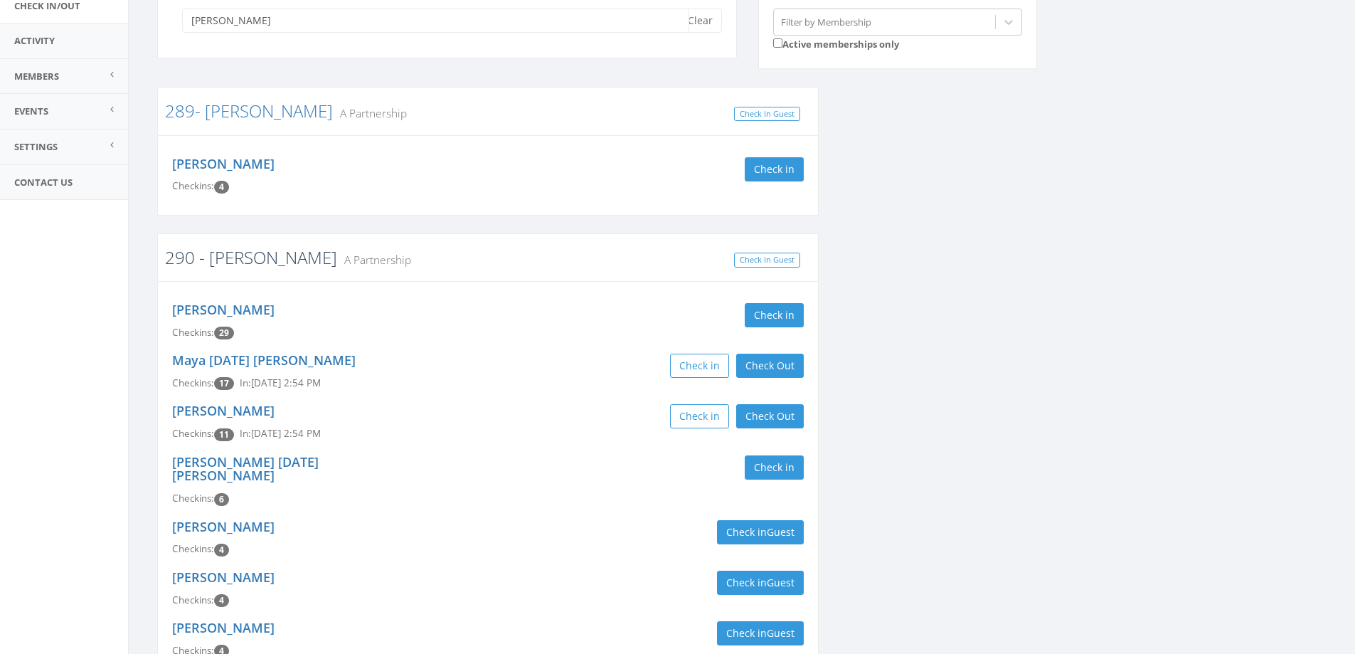
type input "[PERSON_NAME]"
click at [232, 265] on link "290 - [PERSON_NAME]" at bounding box center [251, 256] width 172 height 23
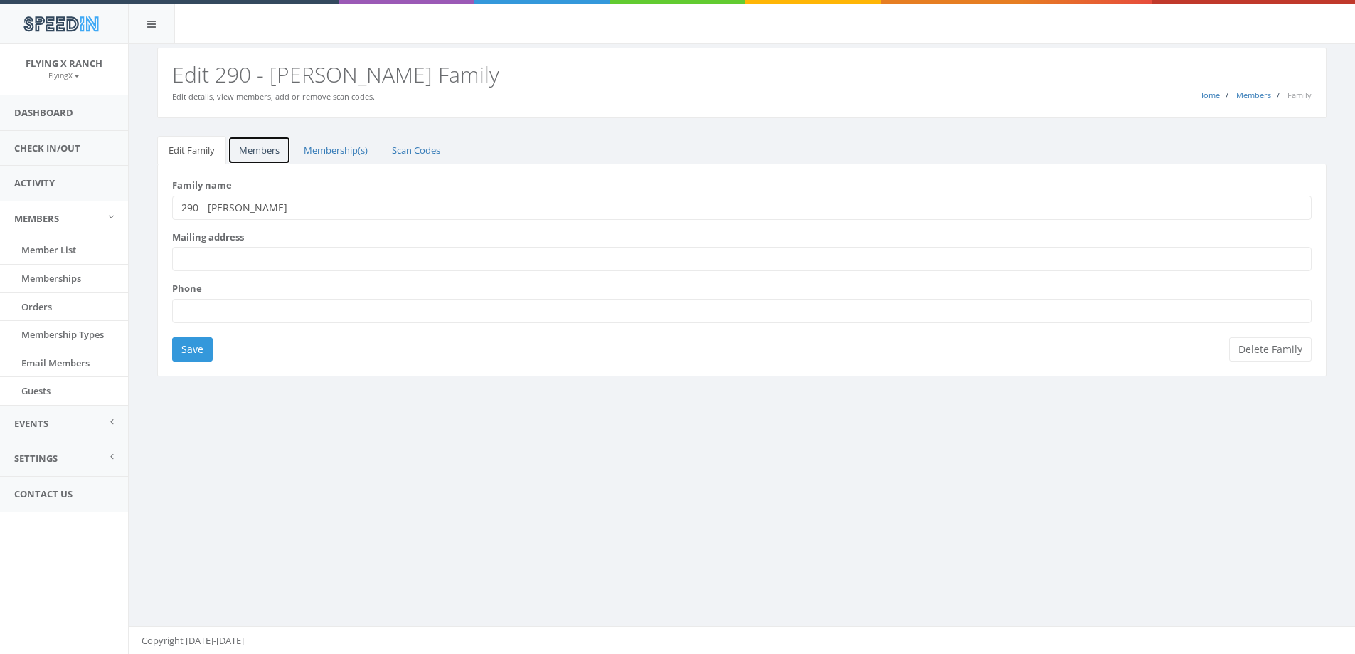
click at [250, 148] on link "Members" at bounding box center [259, 150] width 63 height 29
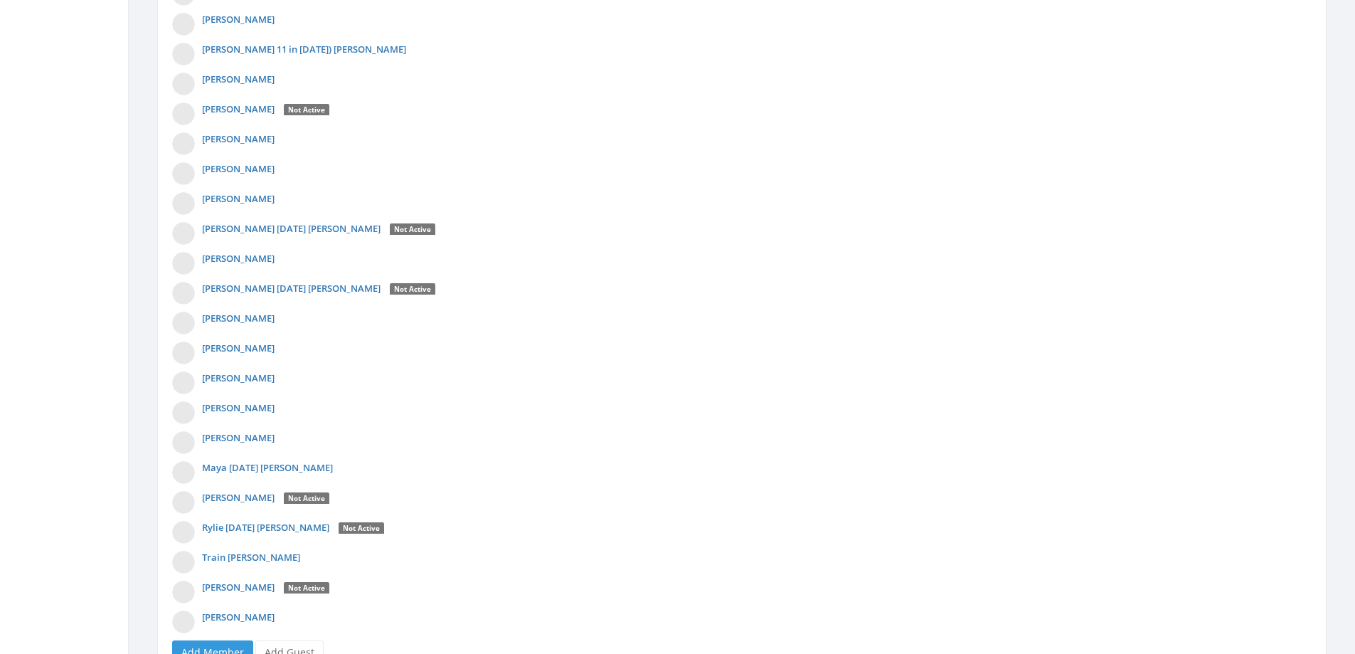
scroll to position [595, 0]
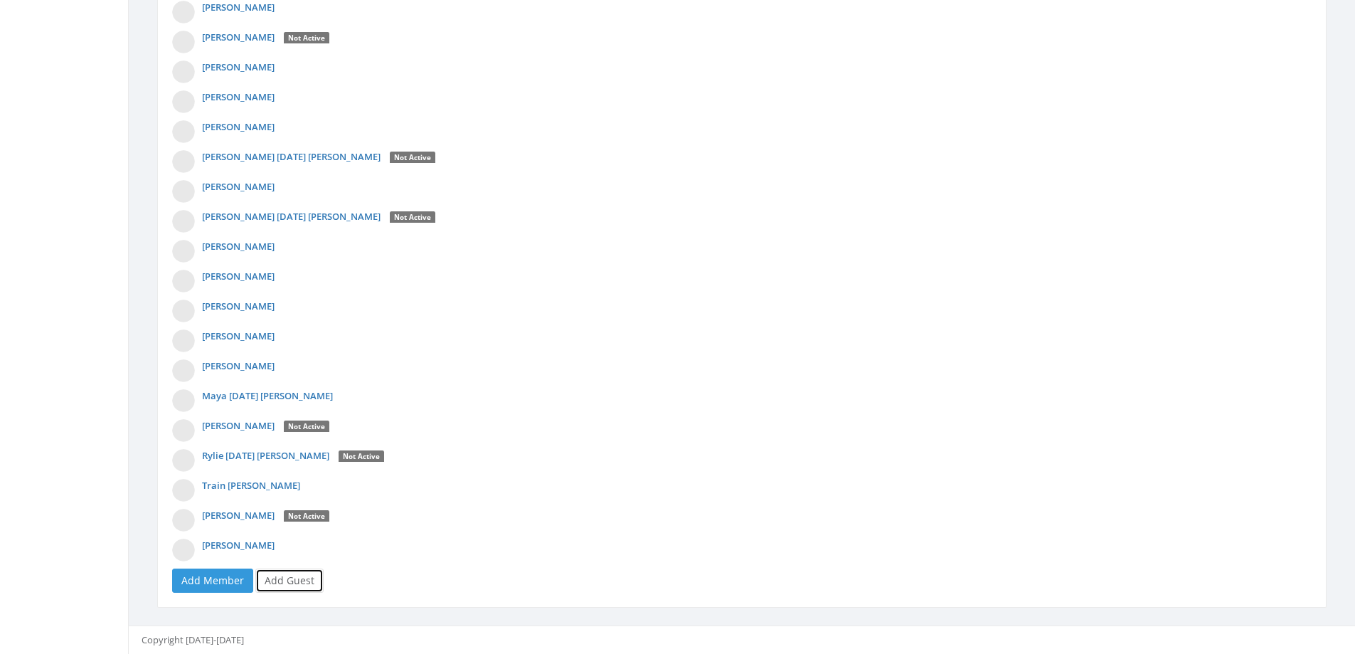
click at [300, 581] on link "Add Guest" at bounding box center [289, 580] width 68 height 24
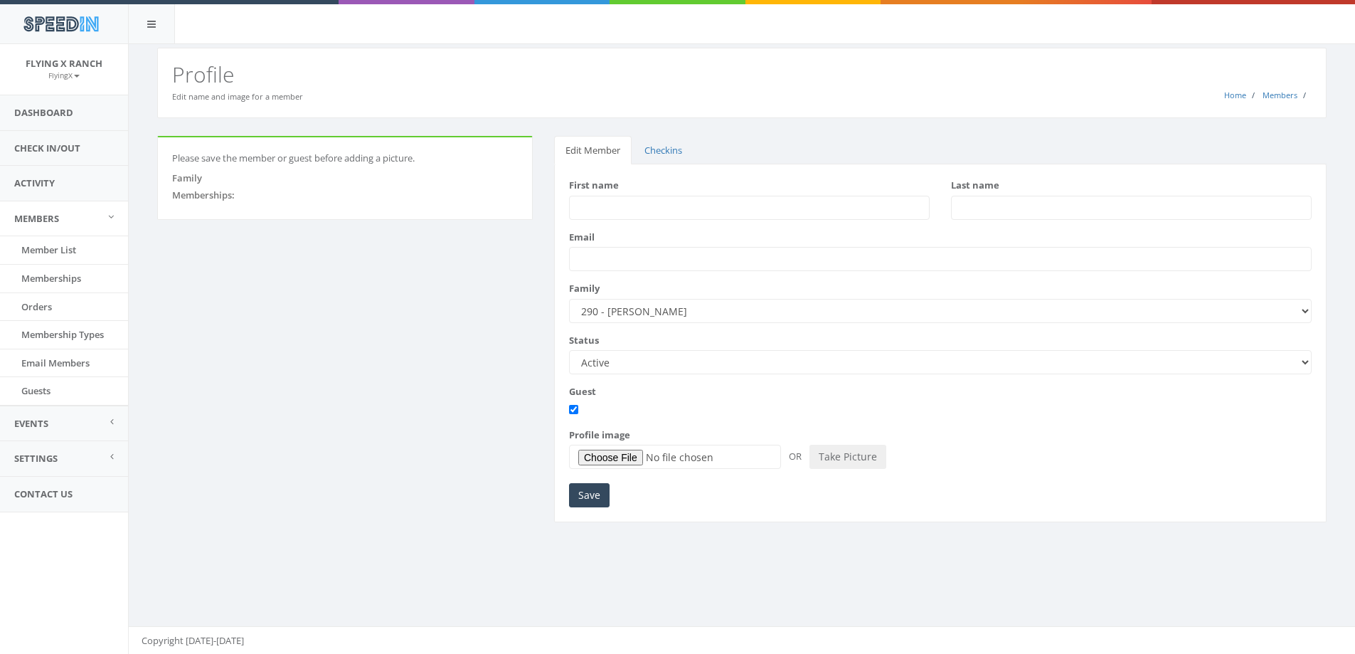
click at [625, 211] on input "First name" at bounding box center [749, 208] width 361 height 24
type input "[PERSON_NAME]"
type input "E"
type input "[PERSON_NAME]"
click at [581, 497] on input "Save" at bounding box center [589, 495] width 41 height 24
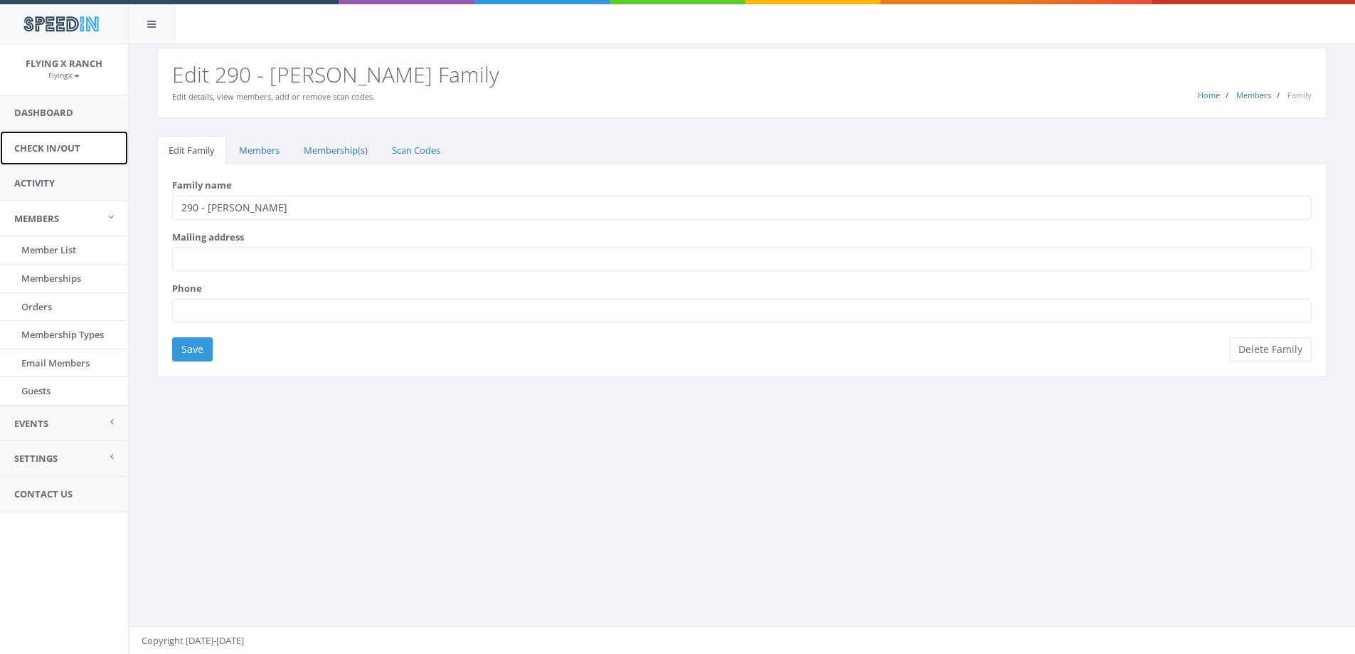
click at [58, 144] on link "Check In/Out" at bounding box center [64, 148] width 128 height 35
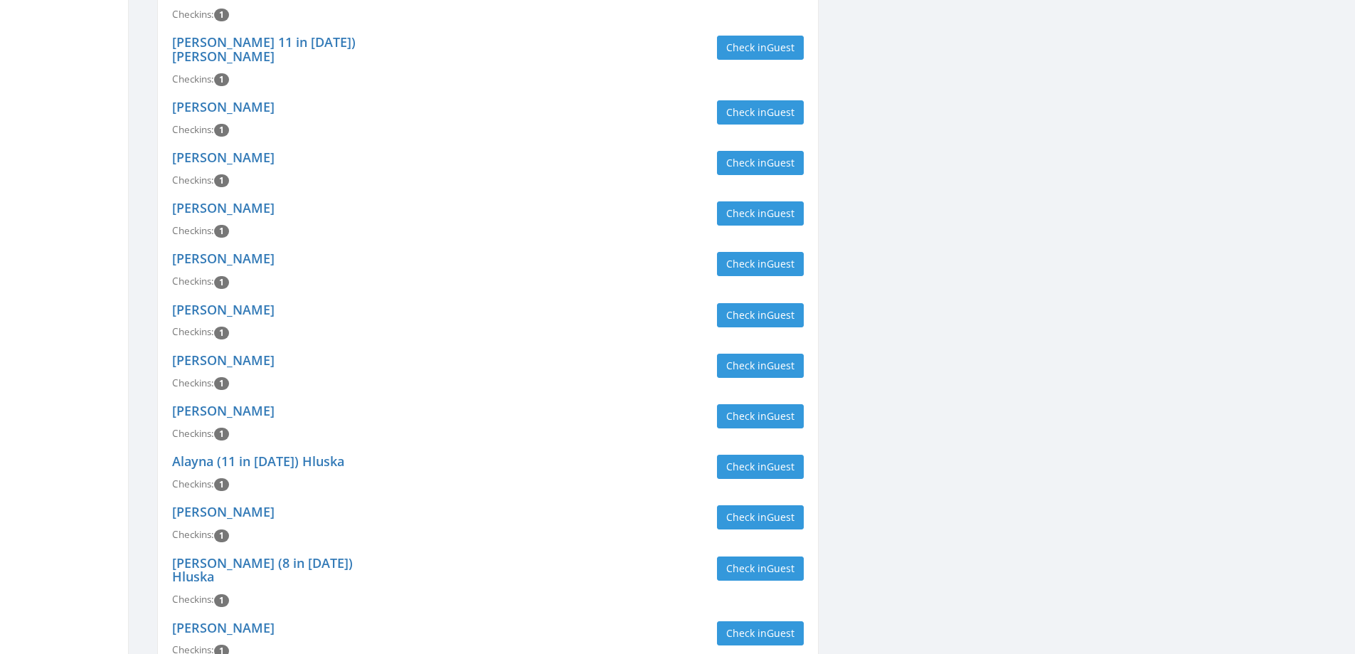
scroll to position [1180, 0]
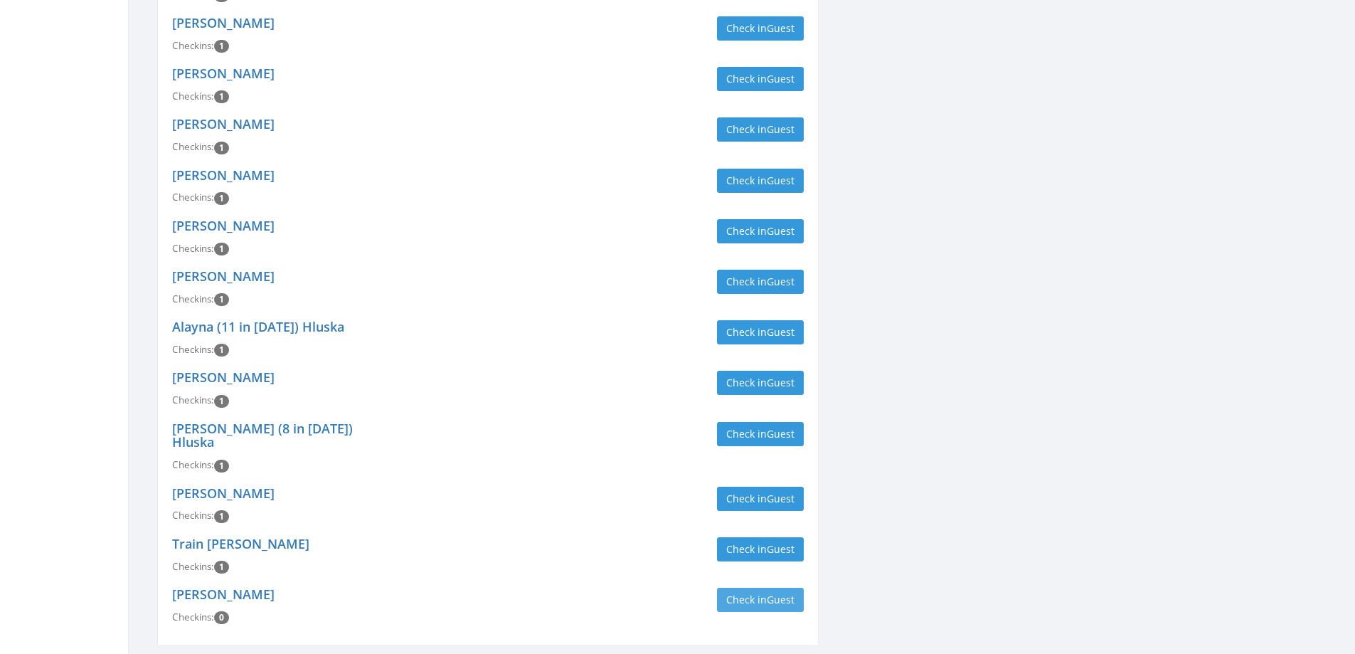
type input "[PERSON_NAME]"
click at [771, 593] on span "Guest" at bounding box center [781, 600] width 28 height 14
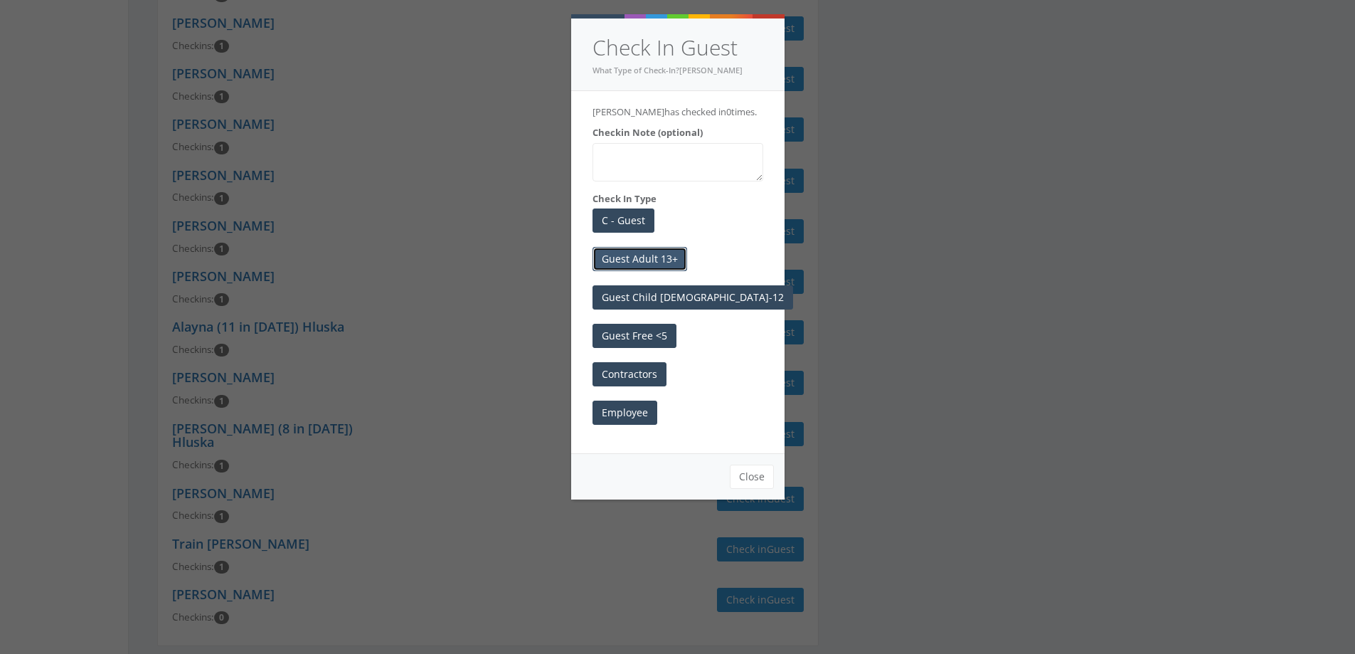
click at [654, 258] on button "Guest Adult 13+" at bounding box center [640, 259] width 95 height 24
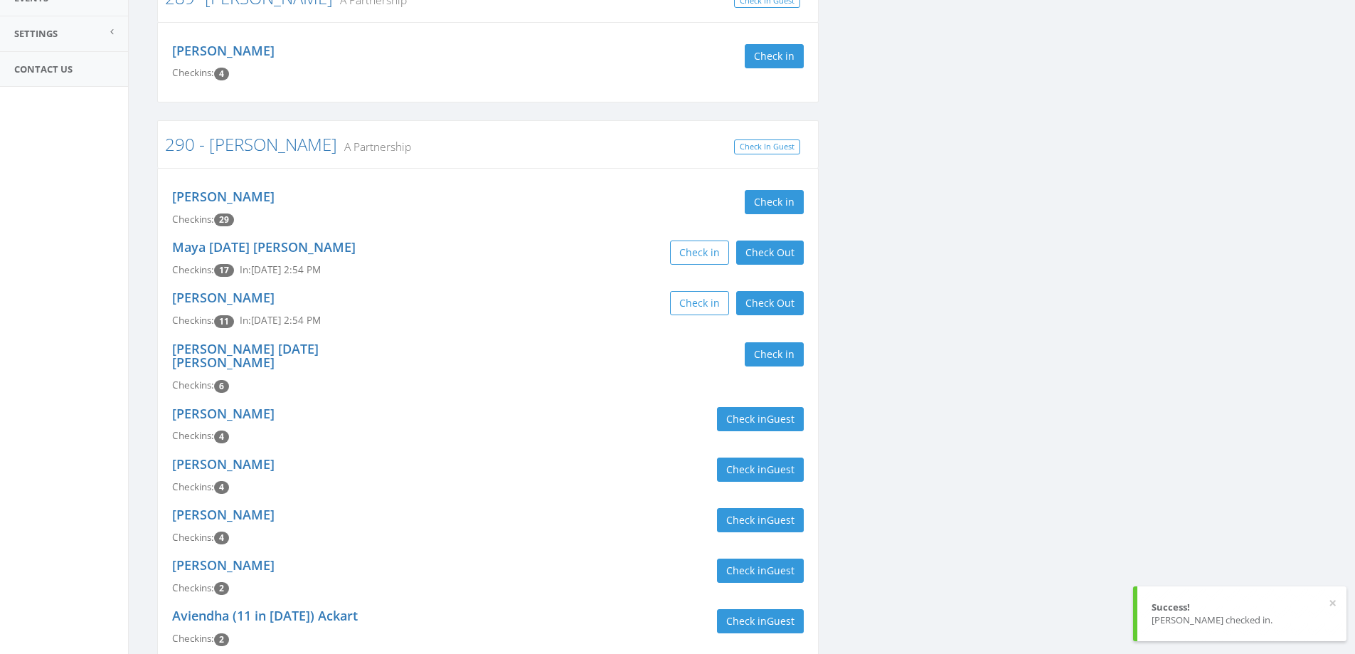
scroll to position [0, 0]
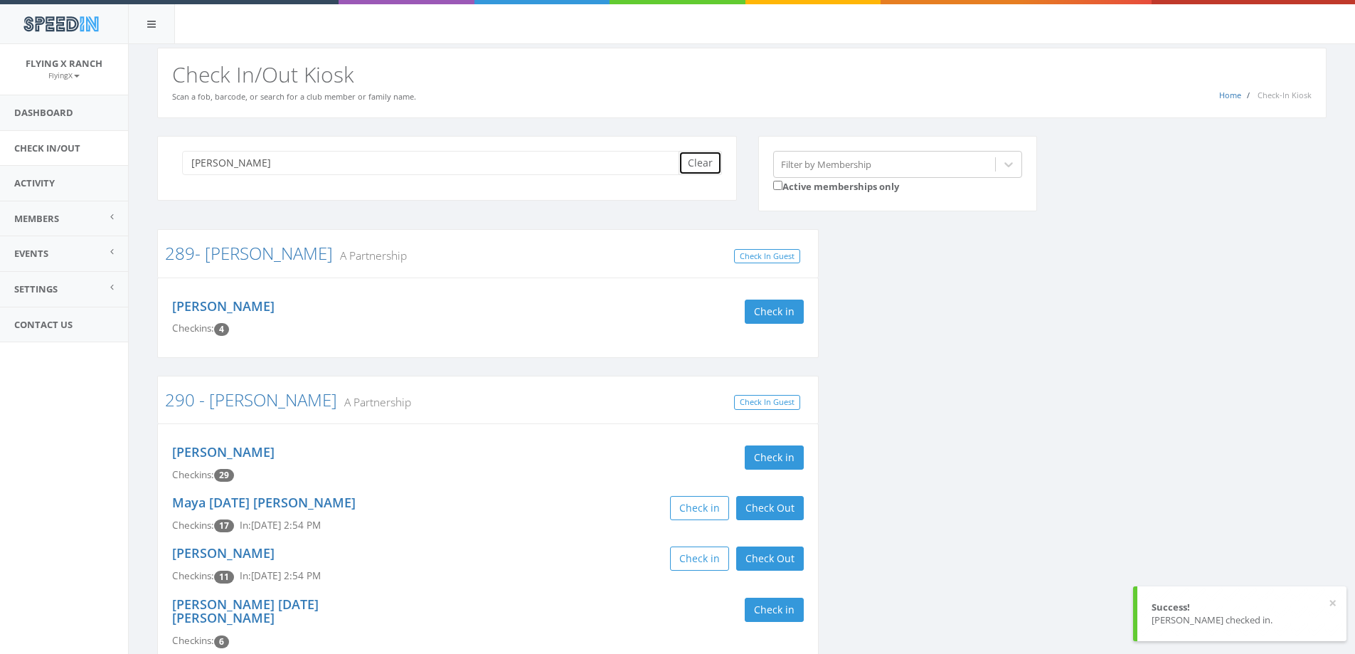
click at [700, 165] on button "Clear" at bounding box center [700, 163] width 43 height 24
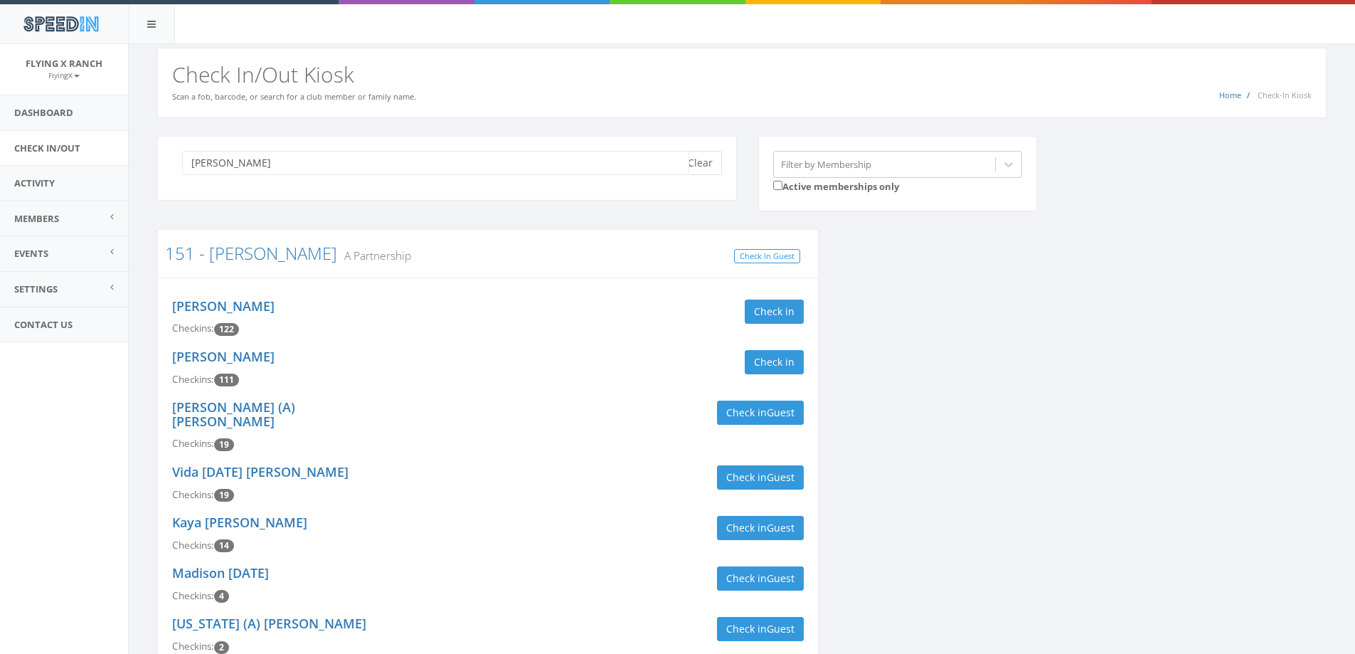
type input "[PERSON_NAME]"
click at [699, 165] on button "Clear" at bounding box center [700, 163] width 43 height 24
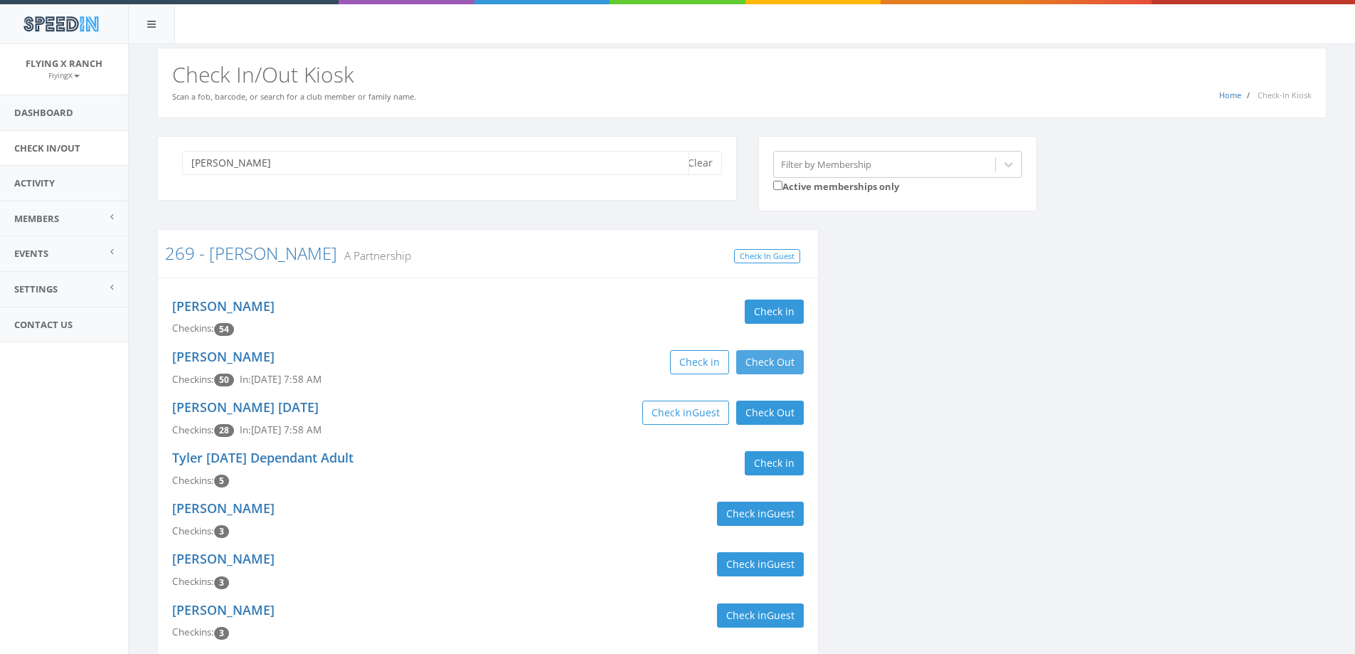
type input "[PERSON_NAME]"
click at [775, 361] on button "Check Out" at bounding box center [770, 362] width 68 height 24
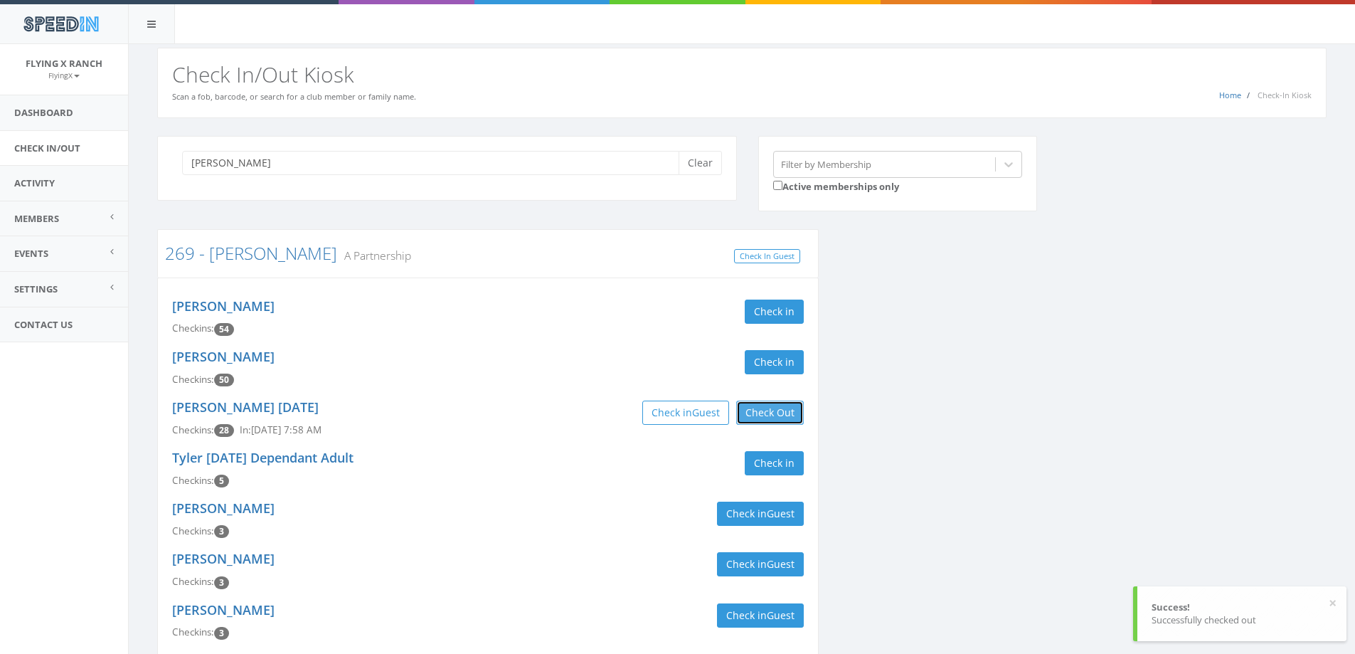
click at [768, 412] on button "Check Out" at bounding box center [770, 413] width 68 height 24
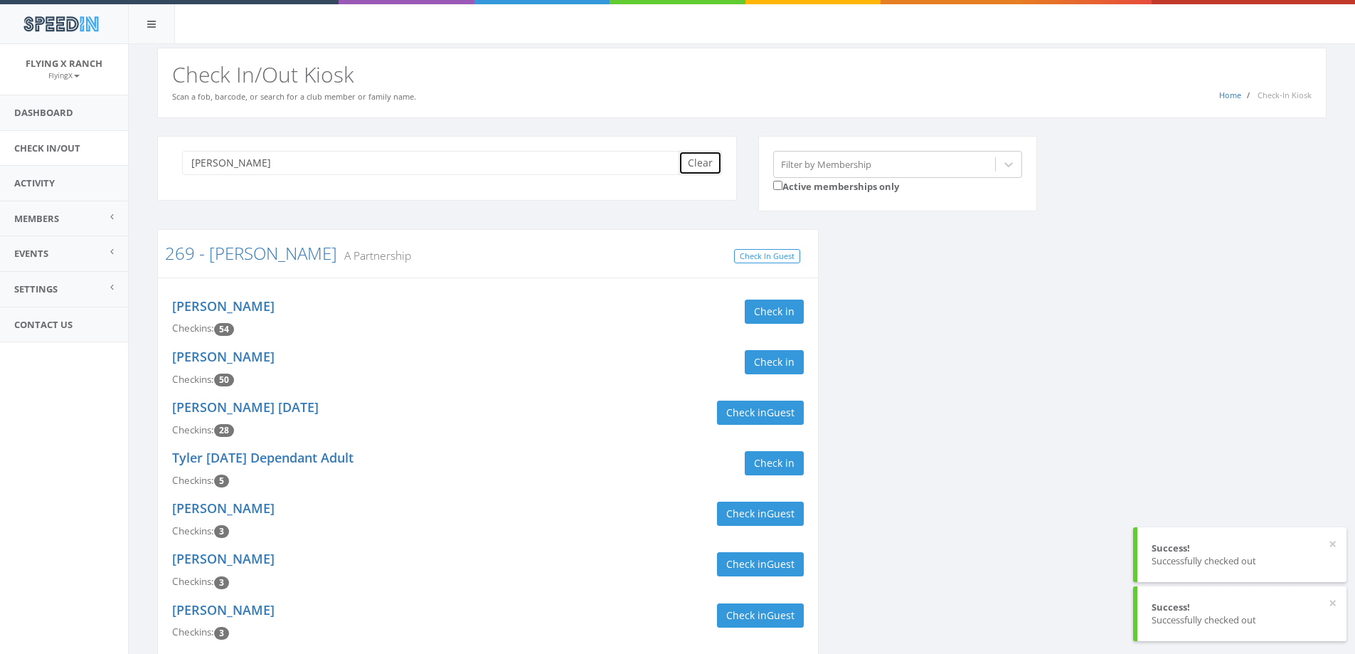
click at [699, 164] on button "Clear" at bounding box center [700, 163] width 43 height 24
